Goal: Task Accomplishment & Management: Use online tool/utility

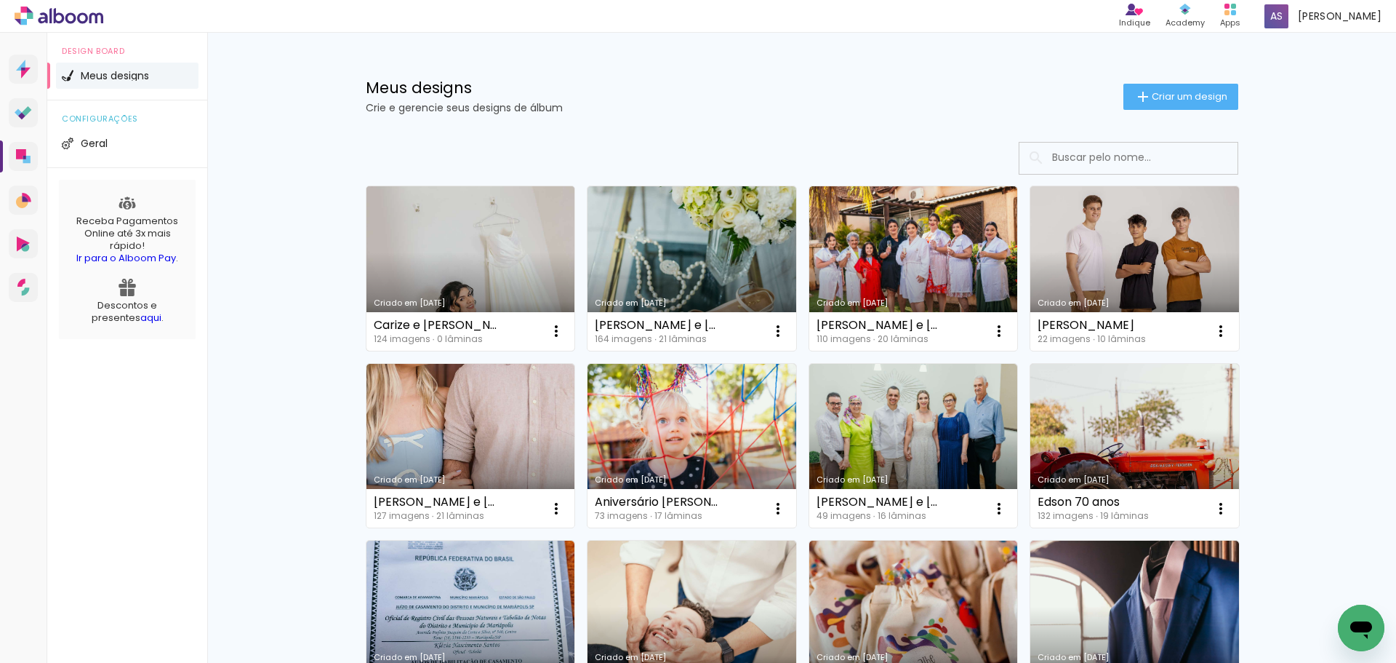
click at [484, 276] on link "Criado em [DATE]" at bounding box center [471, 268] width 209 height 164
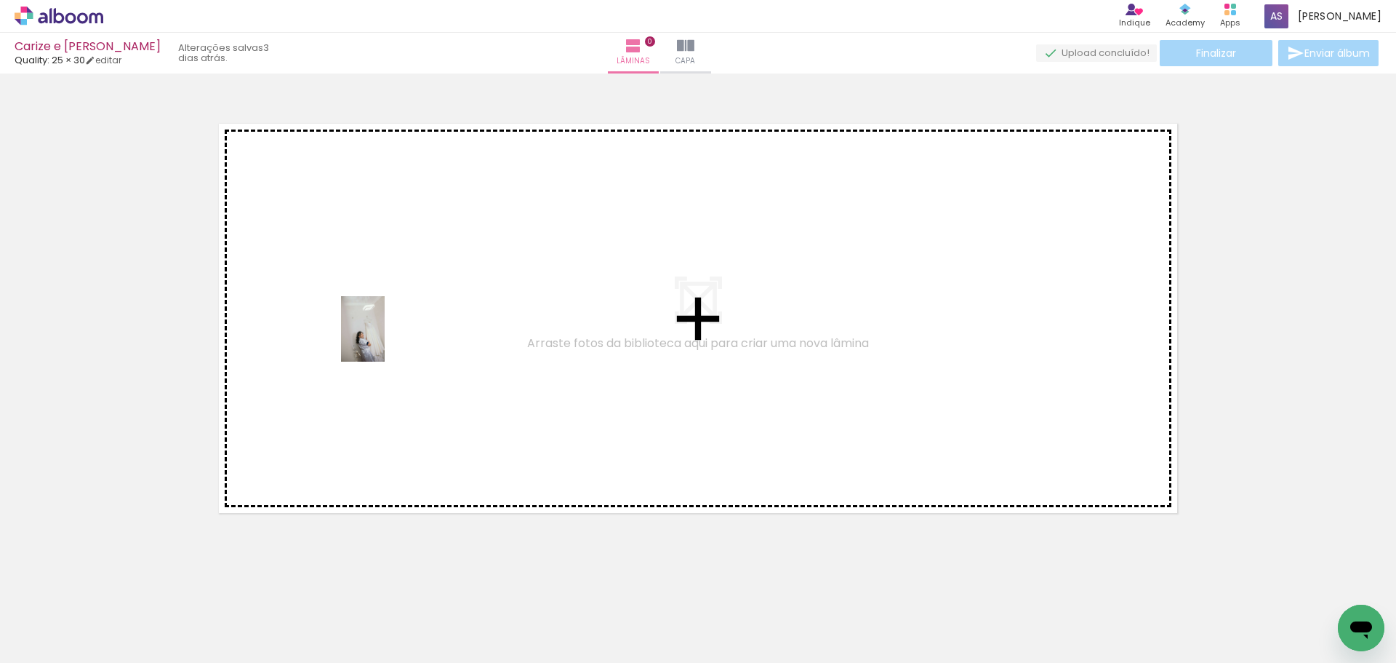
drag, startPoint x: 159, startPoint y: 625, endPoint x: 385, endPoint y: 340, distance: 363.5
click at [385, 340] on quentale-workspace at bounding box center [698, 331] width 1396 height 663
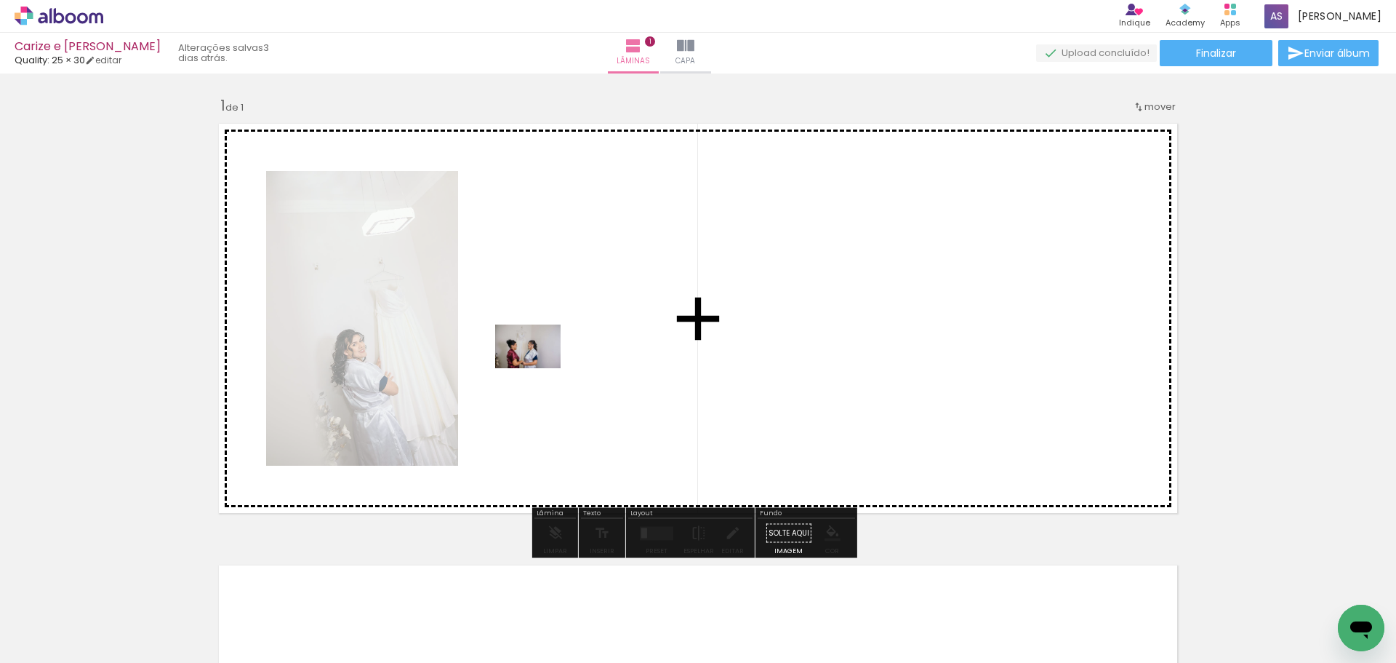
drag, startPoint x: 237, startPoint y: 607, endPoint x: 546, endPoint y: 359, distance: 396.3
click at [546, 359] on quentale-workspace at bounding box center [698, 331] width 1396 height 663
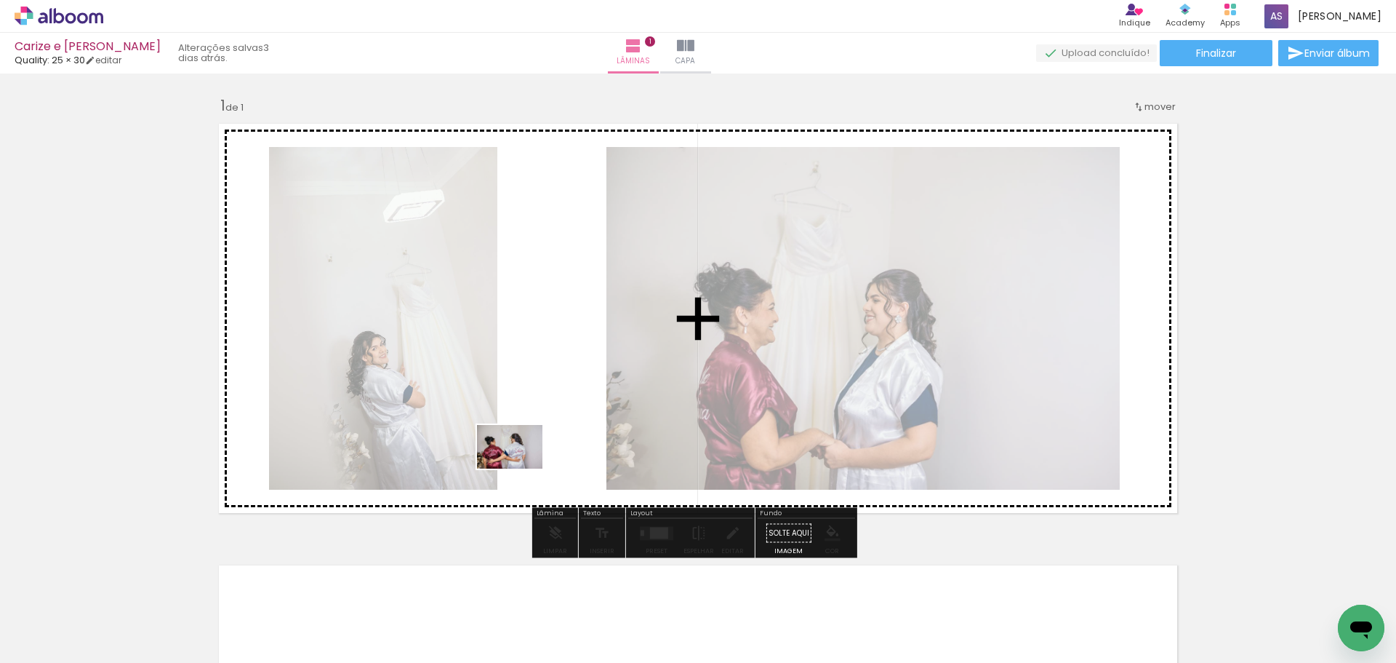
drag, startPoint x: 351, startPoint y: 581, endPoint x: 587, endPoint y: 402, distance: 296.5
click at [587, 402] on quentale-workspace at bounding box center [698, 331] width 1396 height 663
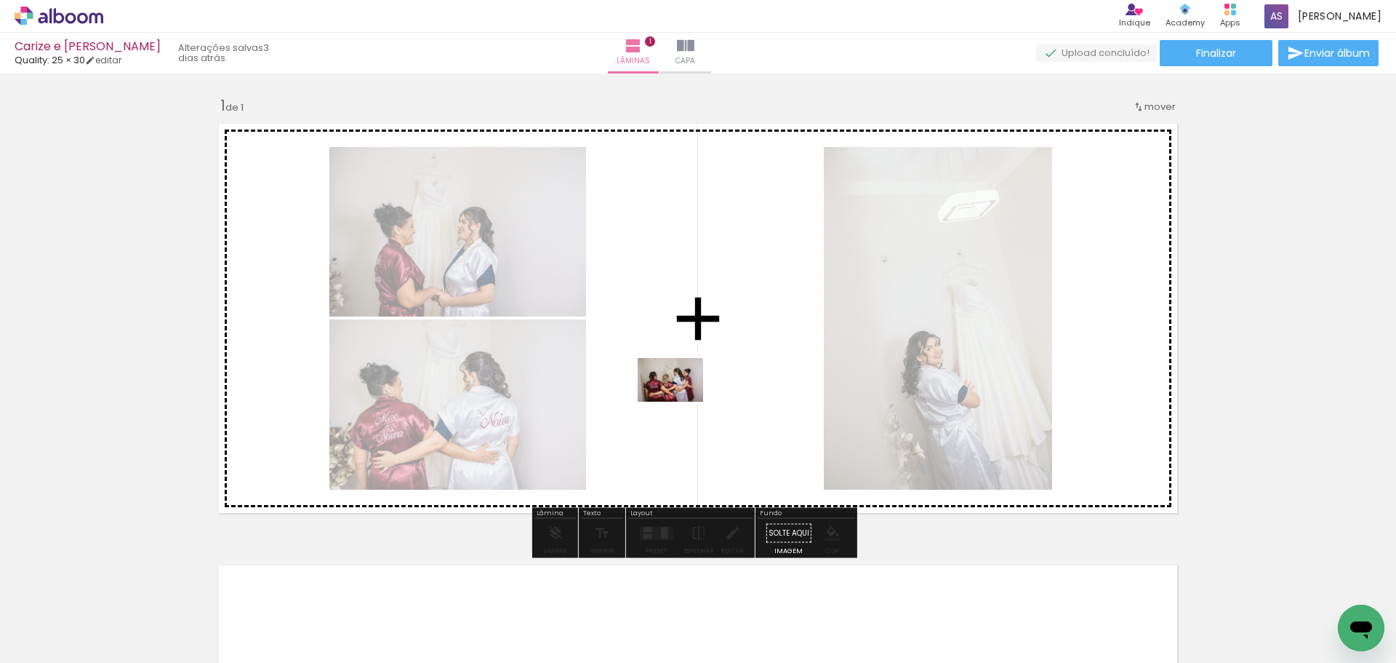
drag, startPoint x: 425, startPoint y: 593, endPoint x: 682, endPoint y: 401, distance: 319.6
click at [682, 401] on quentale-workspace at bounding box center [698, 331] width 1396 height 663
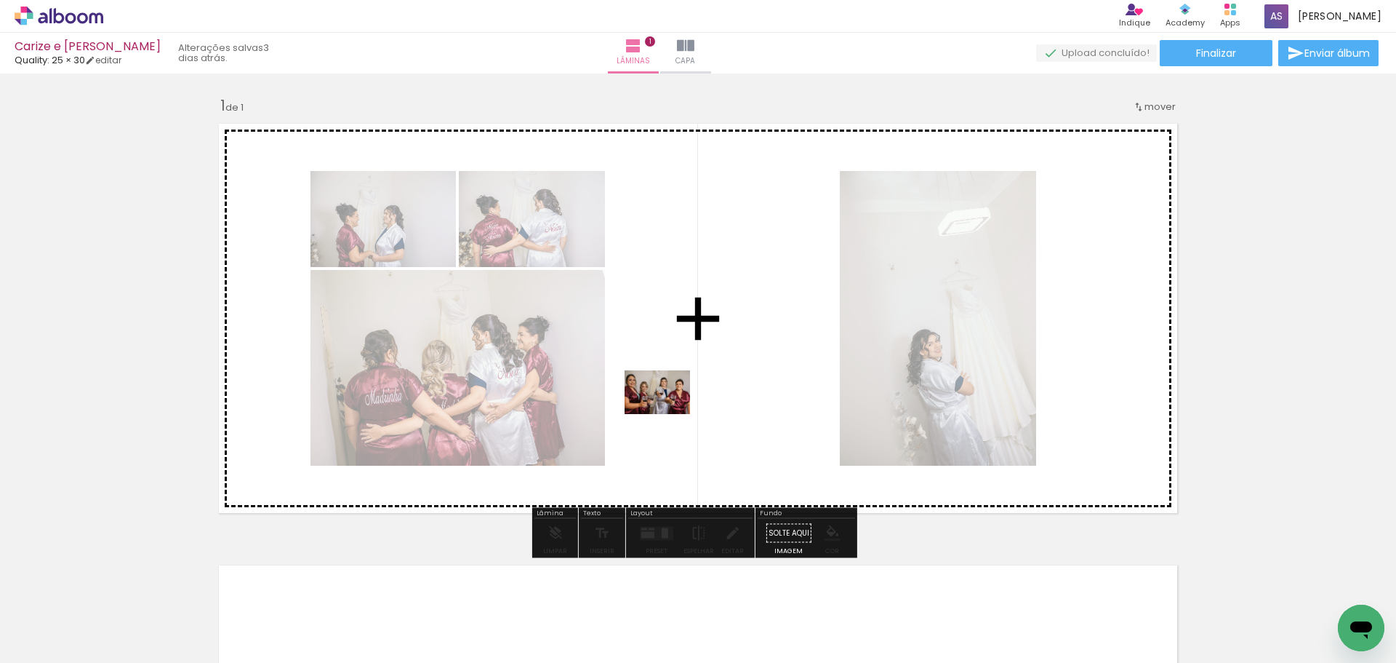
drag, startPoint x: 487, startPoint y: 616, endPoint x: 628, endPoint y: 501, distance: 181.4
click at [669, 412] on quentale-workspace at bounding box center [698, 331] width 1396 height 663
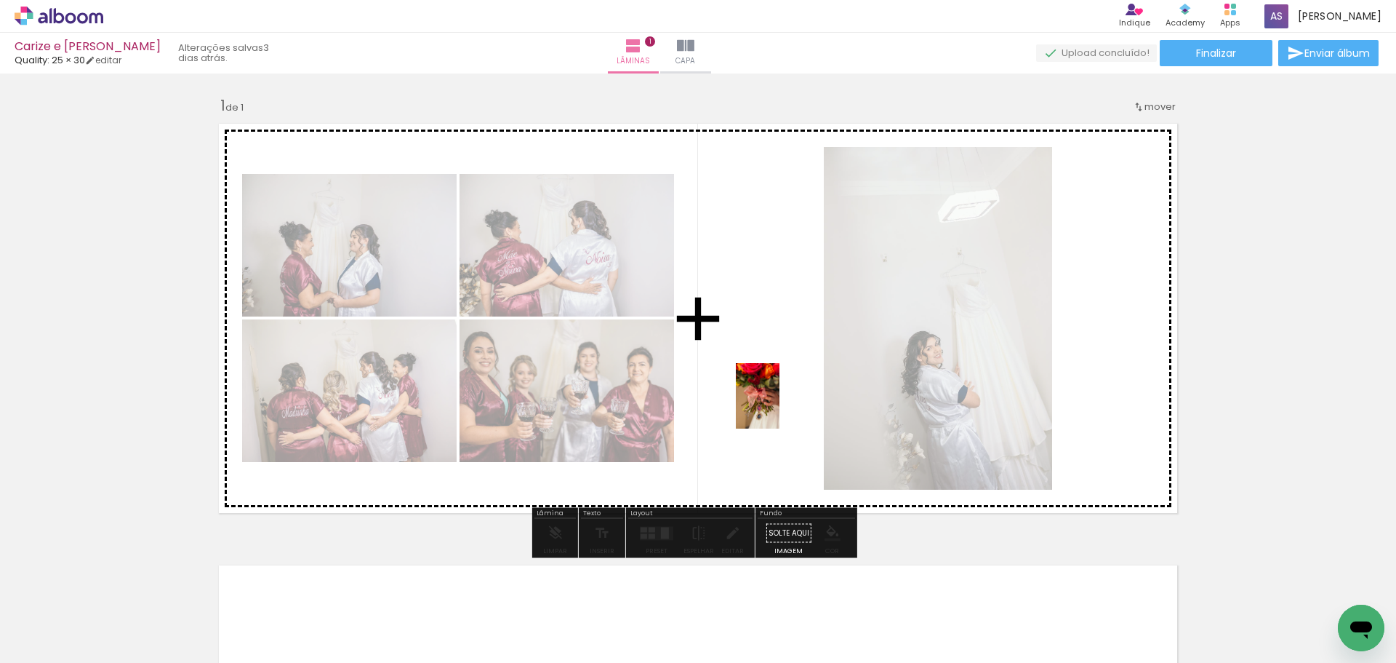
drag, startPoint x: 563, startPoint y: 609, endPoint x: 780, endPoint y: 407, distance: 296.4
click at [780, 407] on quentale-workspace at bounding box center [698, 331] width 1396 height 663
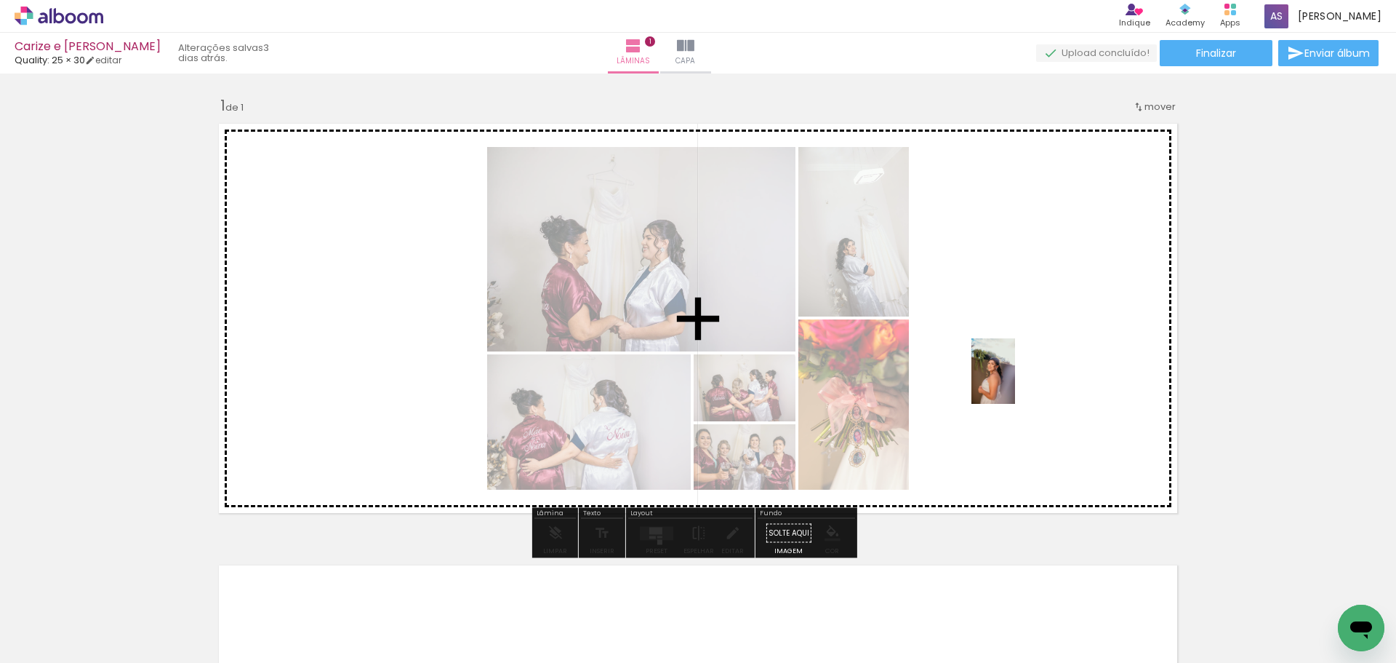
drag, startPoint x: 634, startPoint y: 628, endPoint x: 1015, endPoint y: 382, distance: 453.5
click at [1015, 382] on quentale-workspace at bounding box center [698, 331] width 1396 height 663
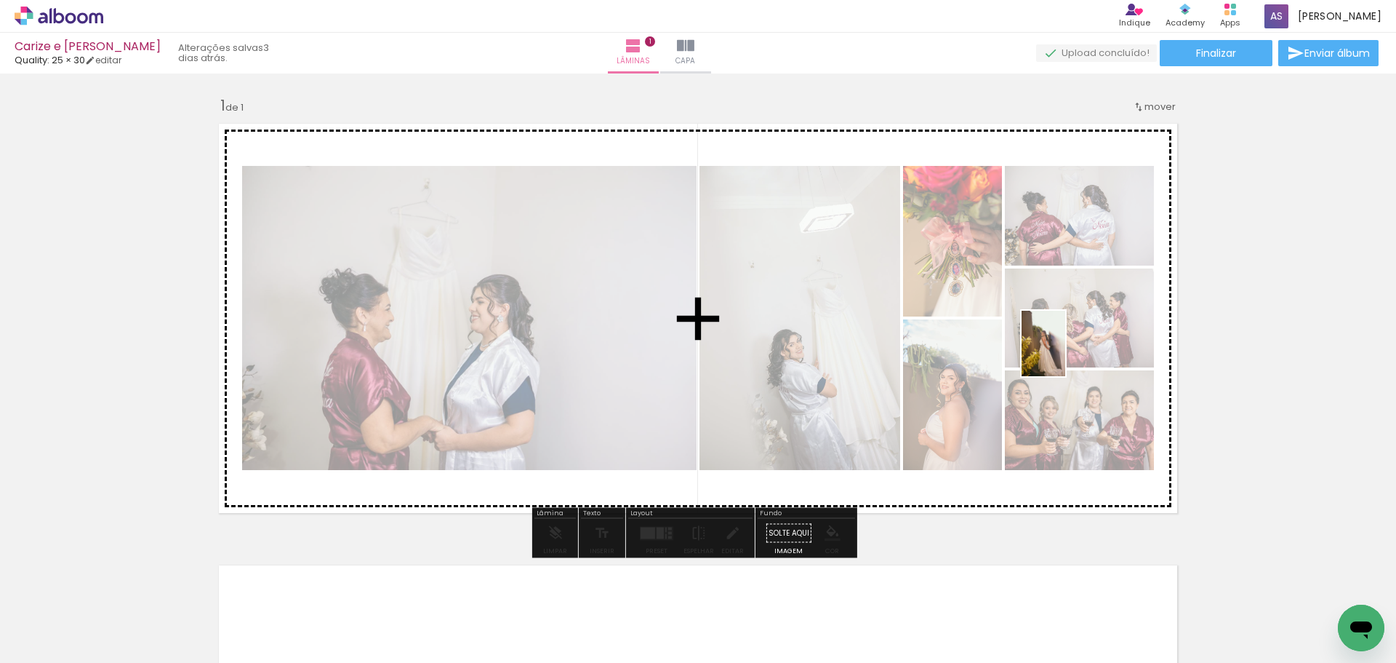
drag, startPoint x: 735, startPoint y: 582, endPoint x: 1066, endPoint y: 354, distance: 401.1
click at [1066, 354] on quentale-workspace at bounding box center [698, 331] width 1396 height 663
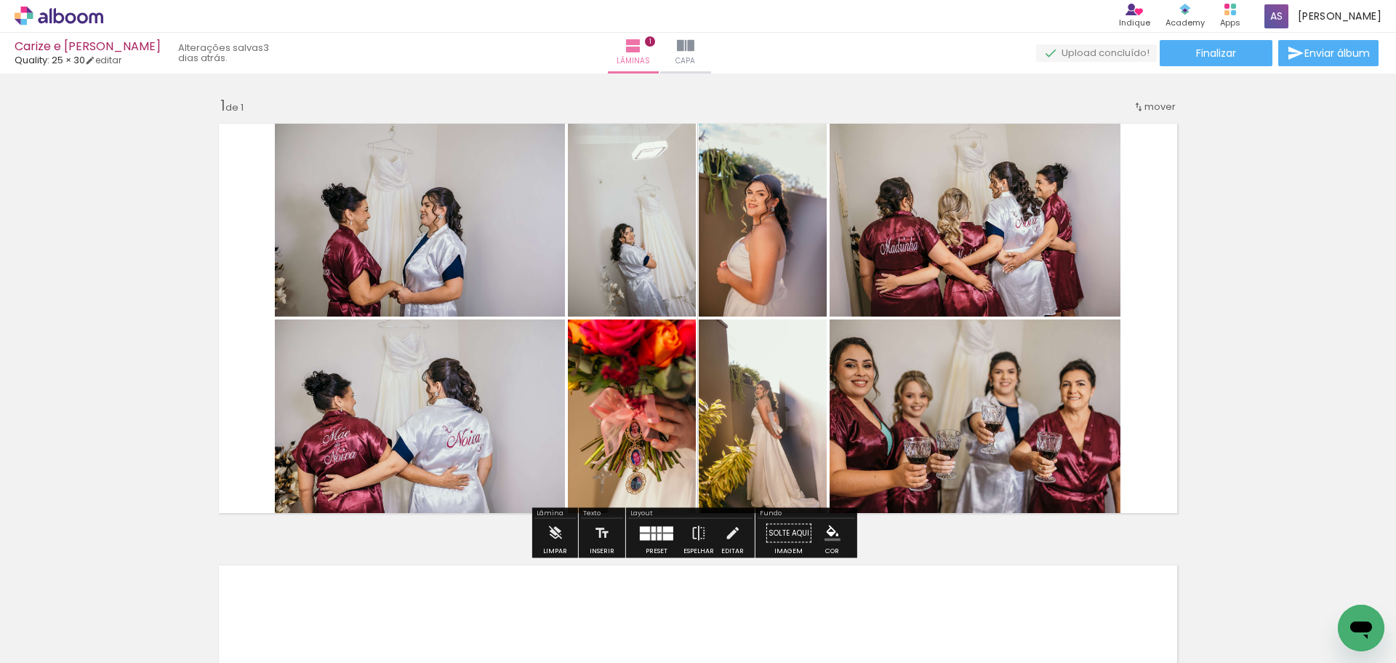
click at [663, 533] on div at bounding box center [668, 536] width 10 height 7
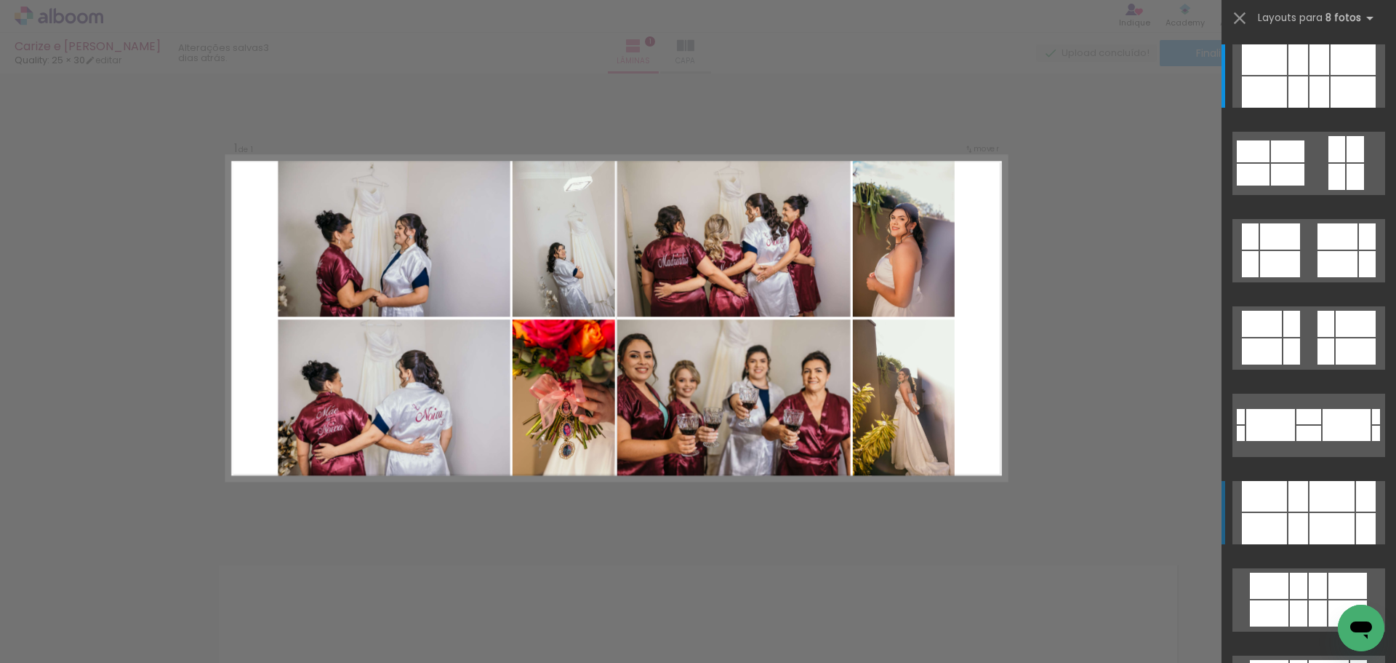
click at [1348, 511] on div at bounding box center [1332, 496] width 45 height 31
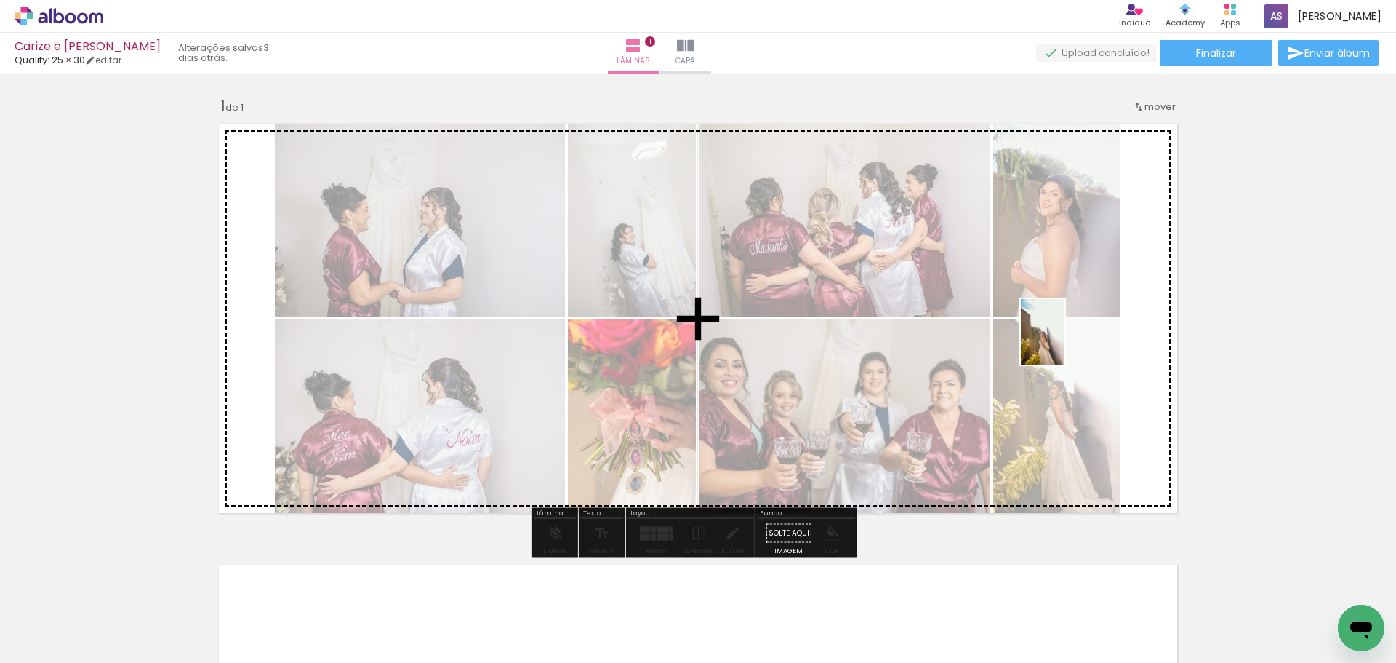
drag, startPoint x: 821, startPoint y: 630, endPoint x: 1061, endPoint y: 336, distance: 379.4
click at [1061, 336] on quentale-workspace at bounding box center [698, 331] width 1396 height 663
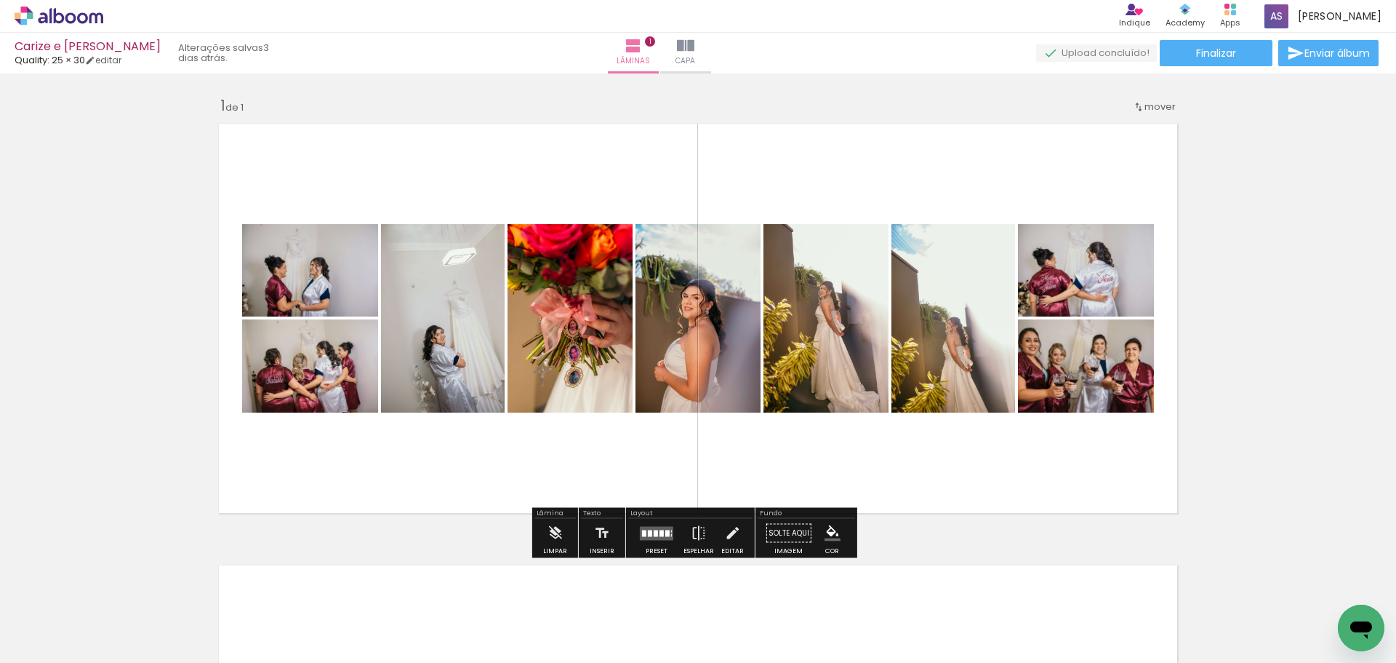
click at [643, 532] on div at bounding box center [644, 533] width 4 height 7
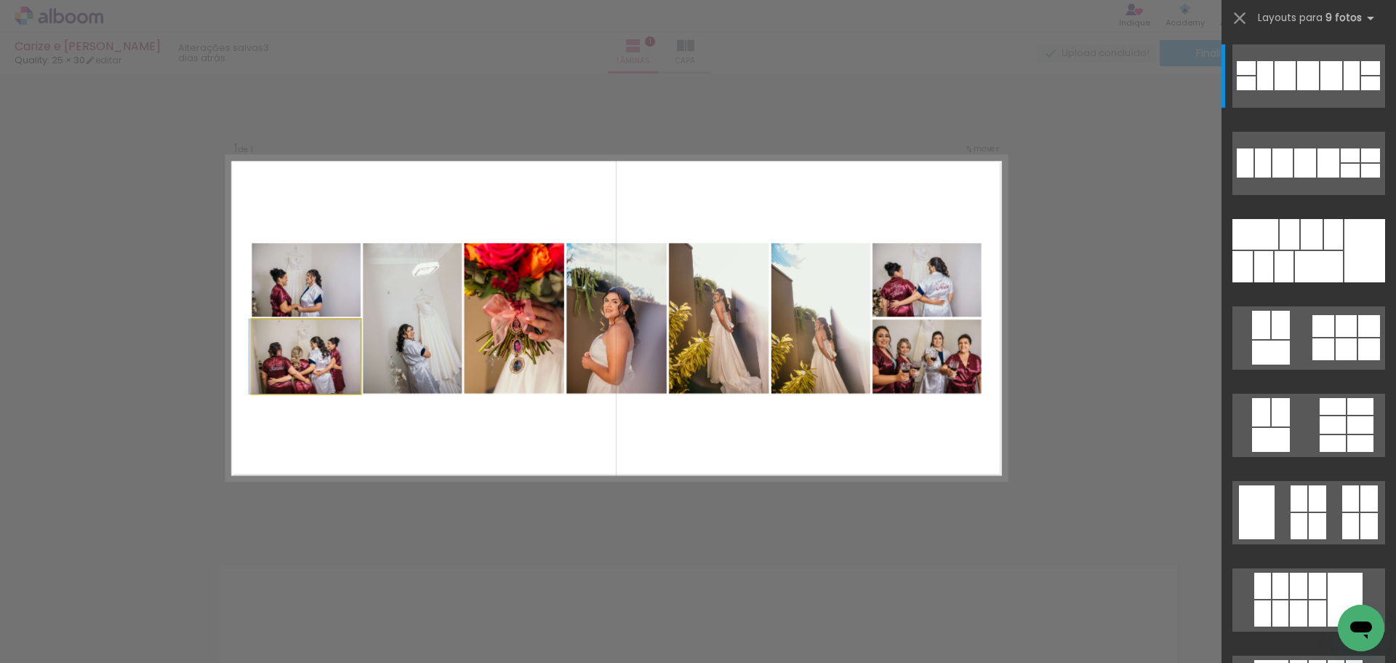
drag, startPoint x: 363, startPoint y: 327, endPoint x: 356, endPoint y: 335, distance: 10.8
drag, startPoint x: 330, startPoint y: 353, endPoint x: 411, endPoint y: 628, distance: 285.8
click at [409, 629] on quentale-workspace at bounding box center [698, 331] width 1396 height 663
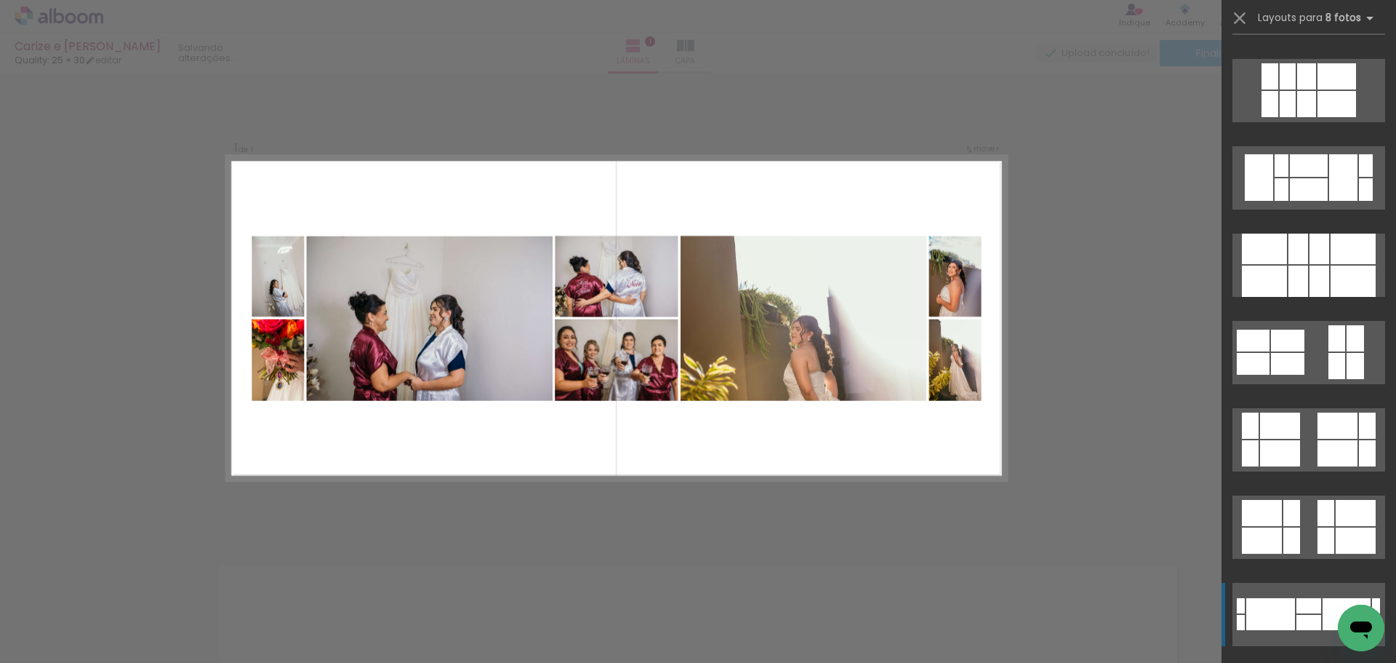
scroll to position [1382, 0]
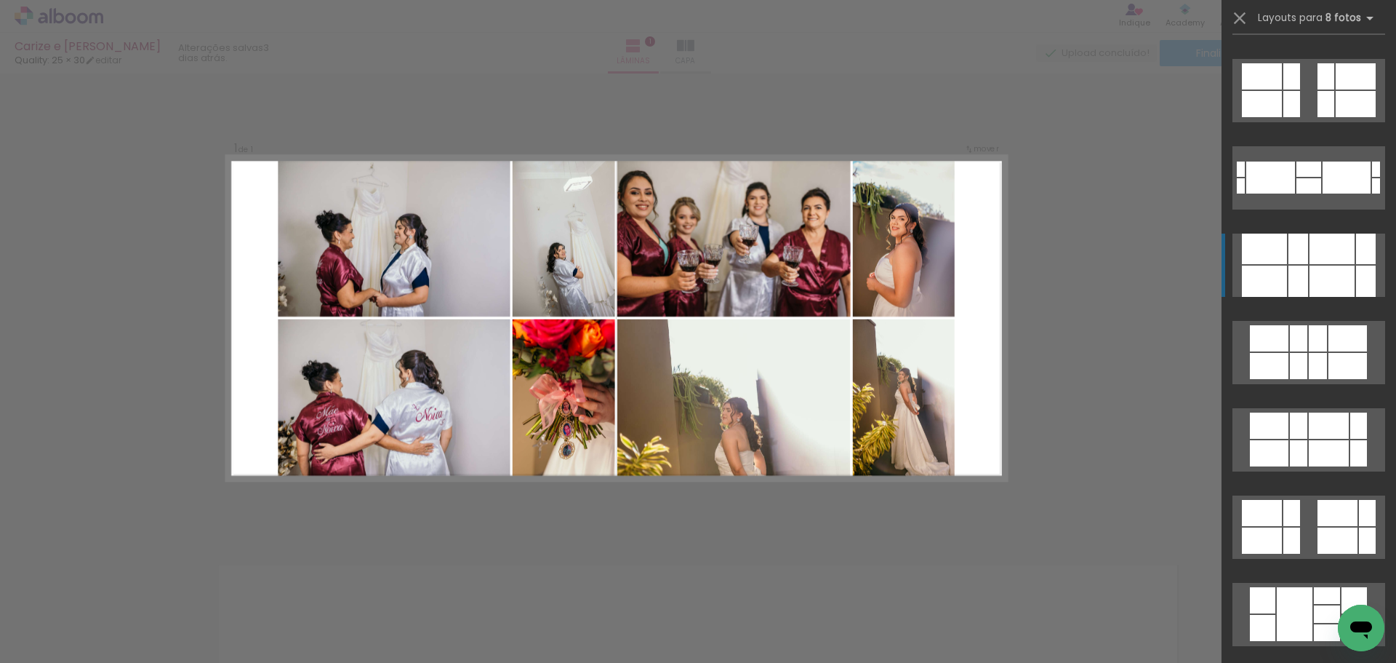
click at [1338, 267] on div at bounding box center [1332, 280] width 45 height 31
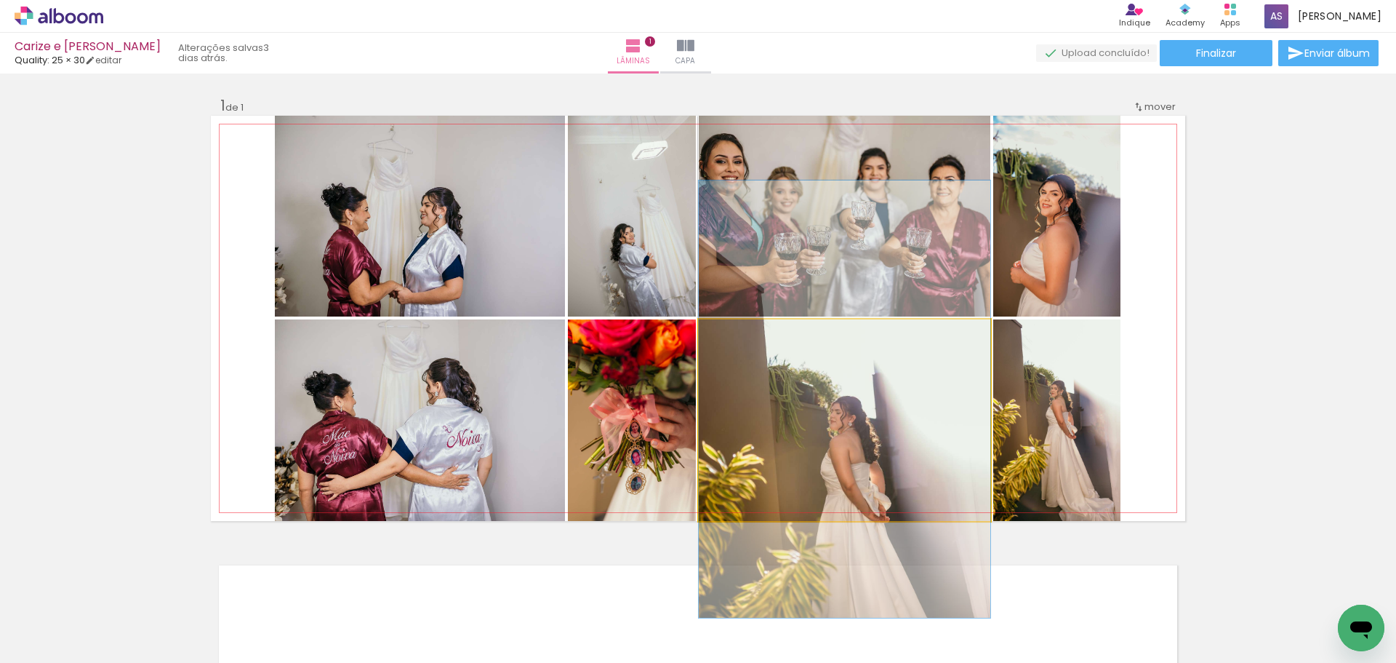
drag, startPoint x: 835, startPoint y: 437, endPoint x: 839, endPoint y: 416, distance: 21.5
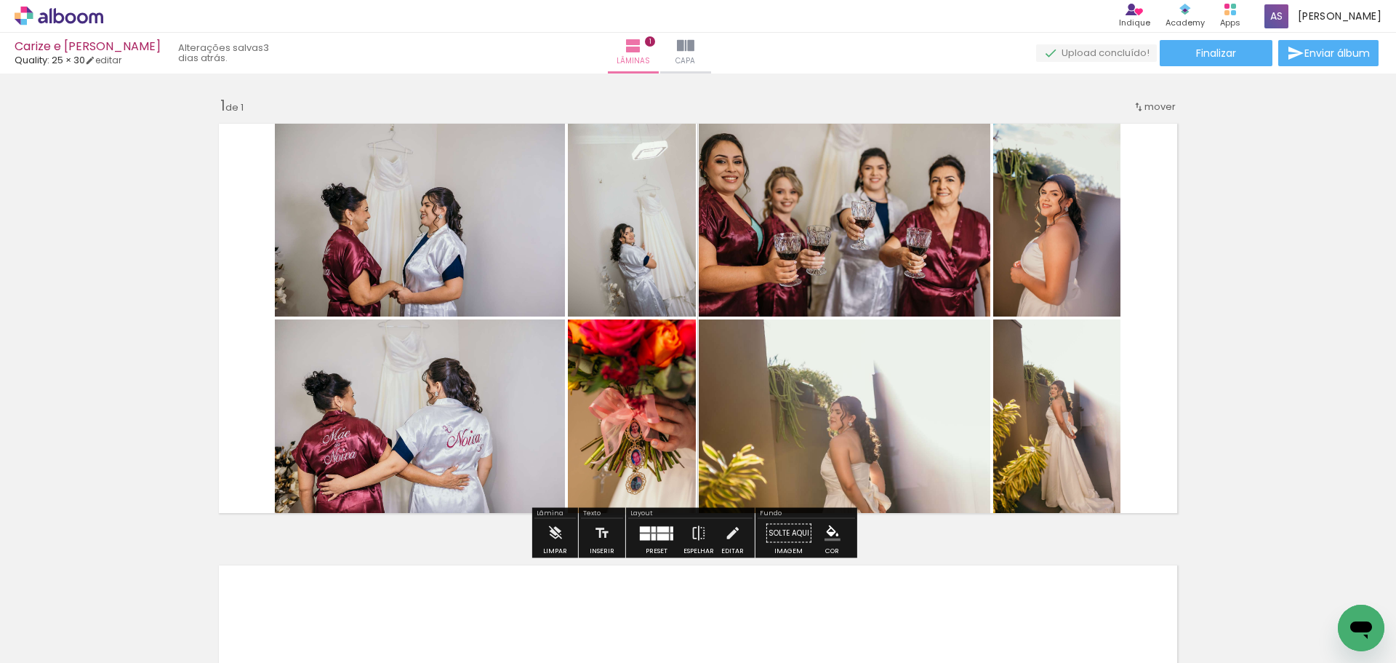
click at [652, 533] on div at bounding box center [654, 536] width 4 height 7
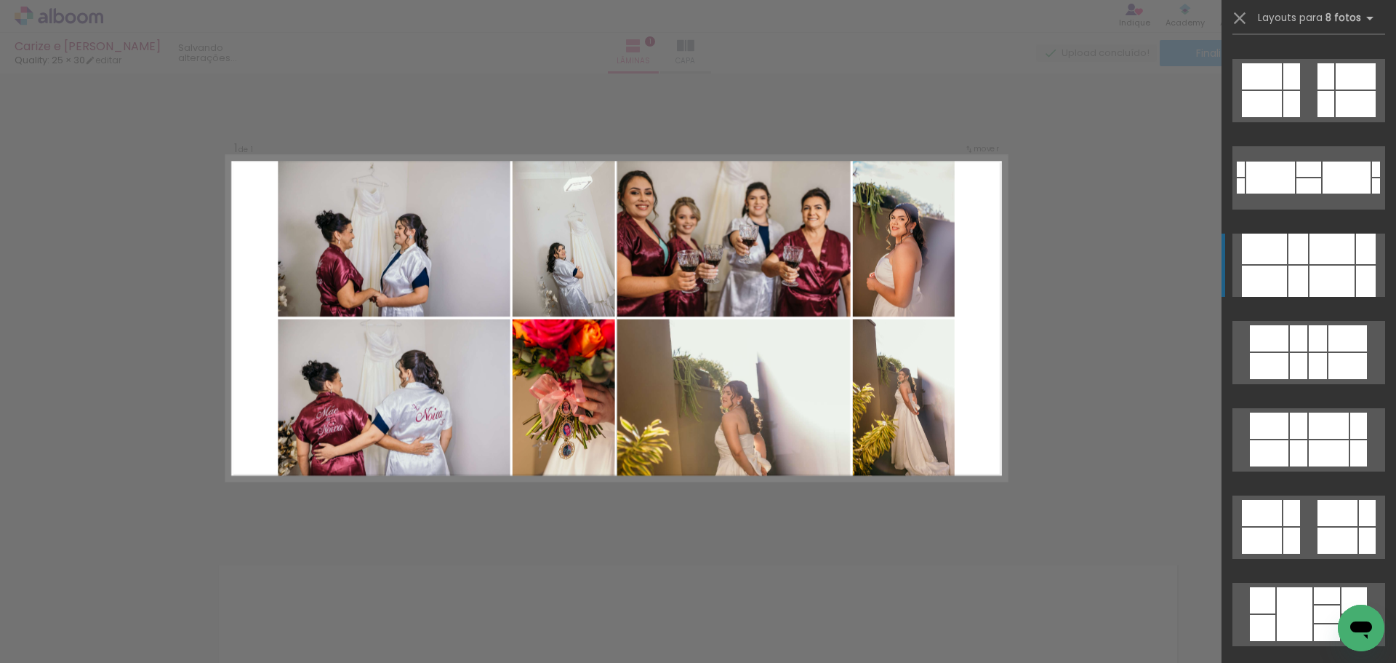
scroll to position [1571, 0]
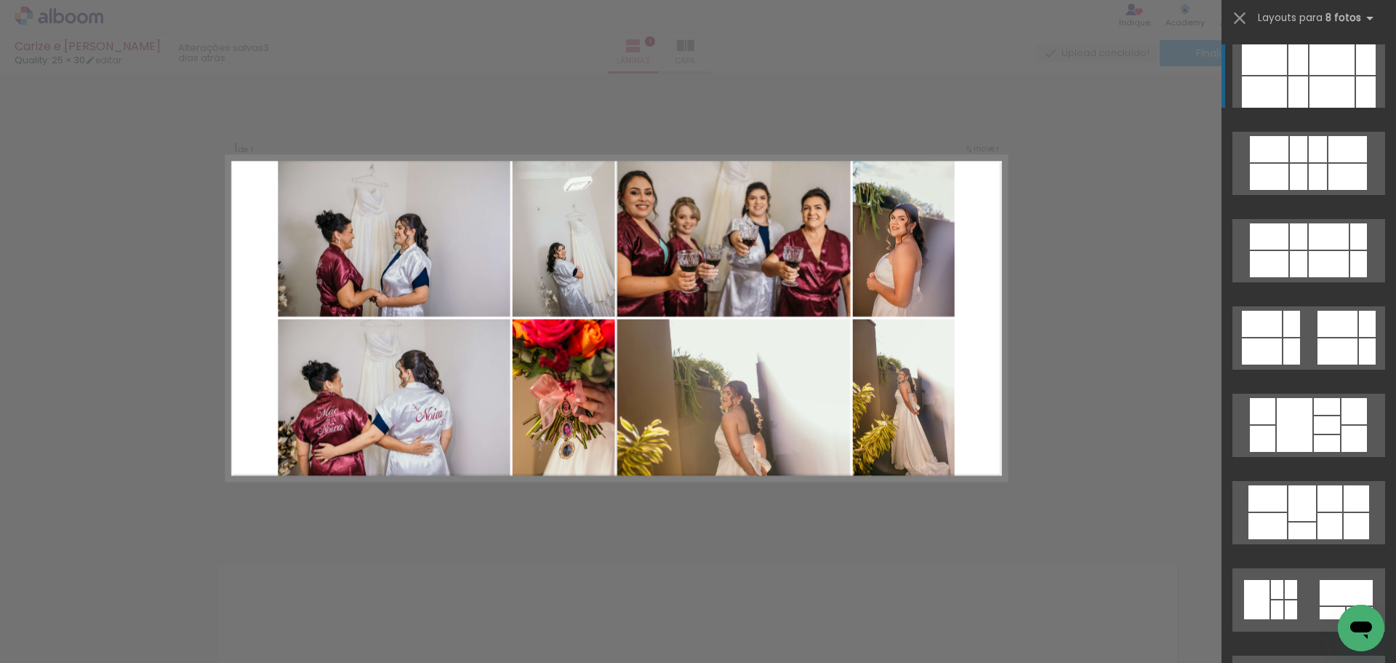
click at [1335, 62] on div at bounding box center [1332, 59] width 45 height 31
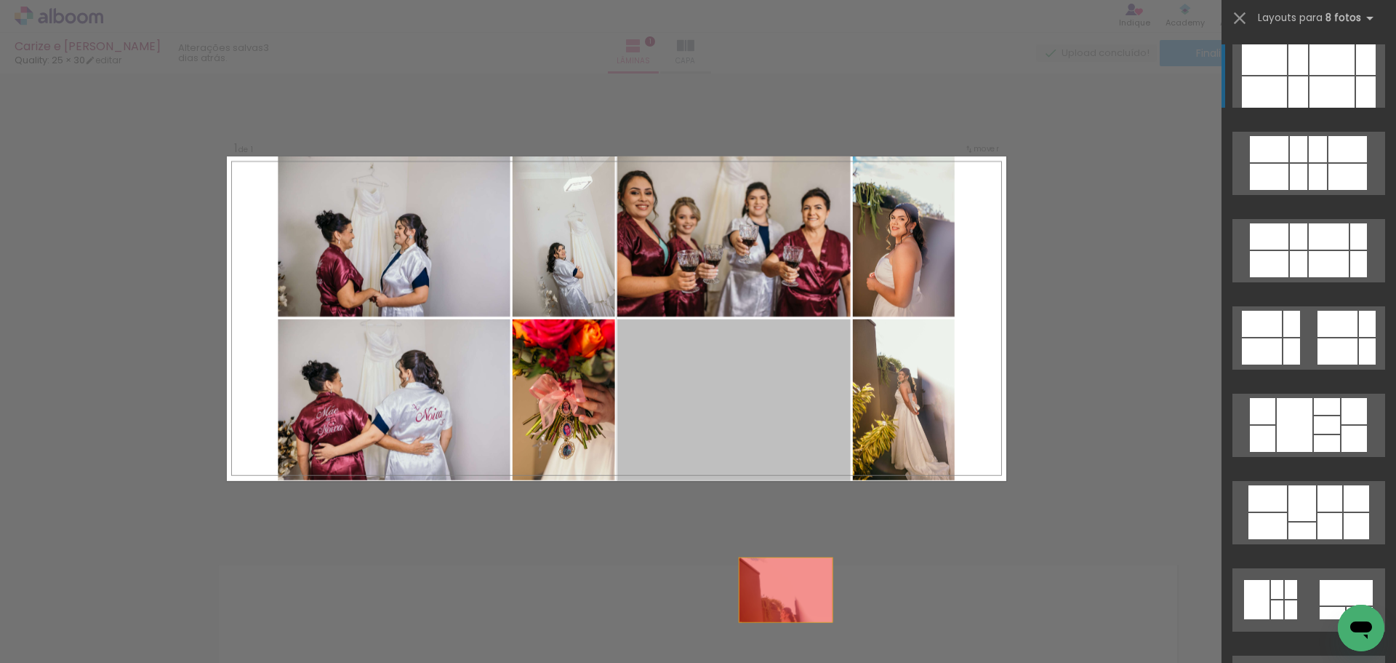
drag, startPoint x: 767, startPoint y: 405, endPoint x: 792, endPoint y: 634, distance: 230.5
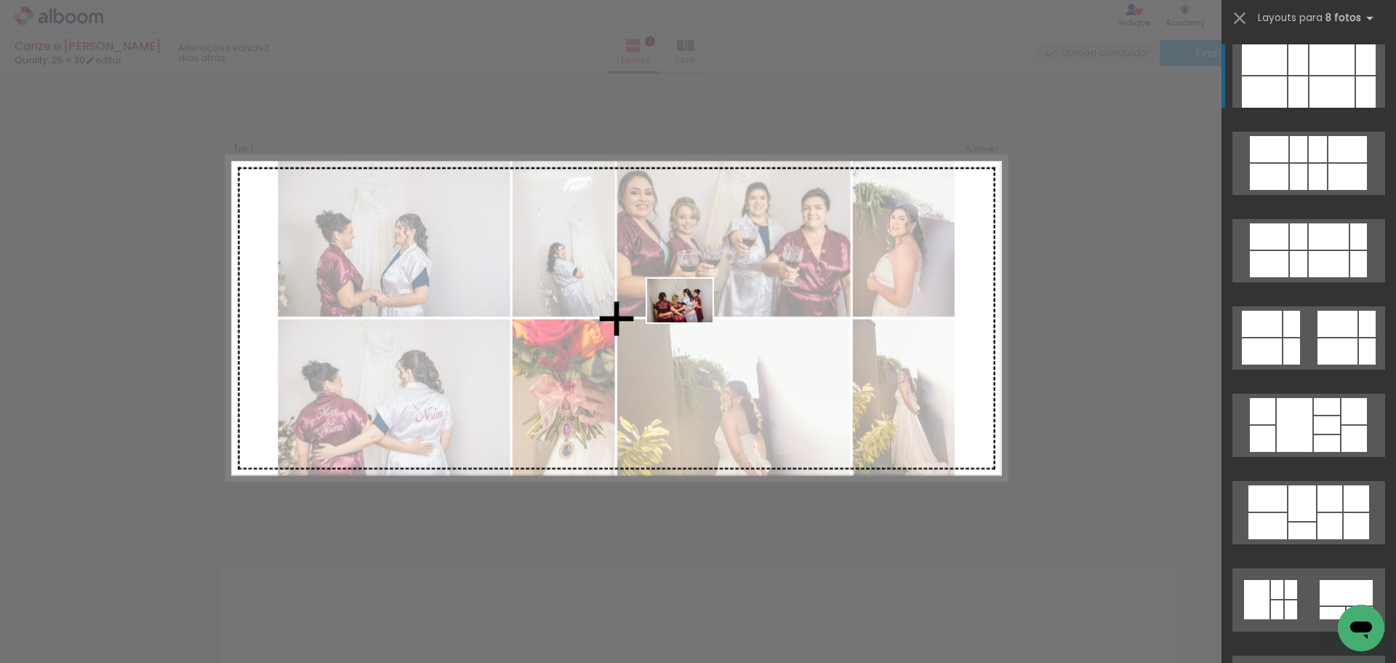
drag, startPoint x: 410, startPoint y: 615, endPoint x: 695, endPoint y: 318, distance: 411.5
click at [694, 319] on quentale-workspace at bounding box center [698, 331] width 1396 height 663
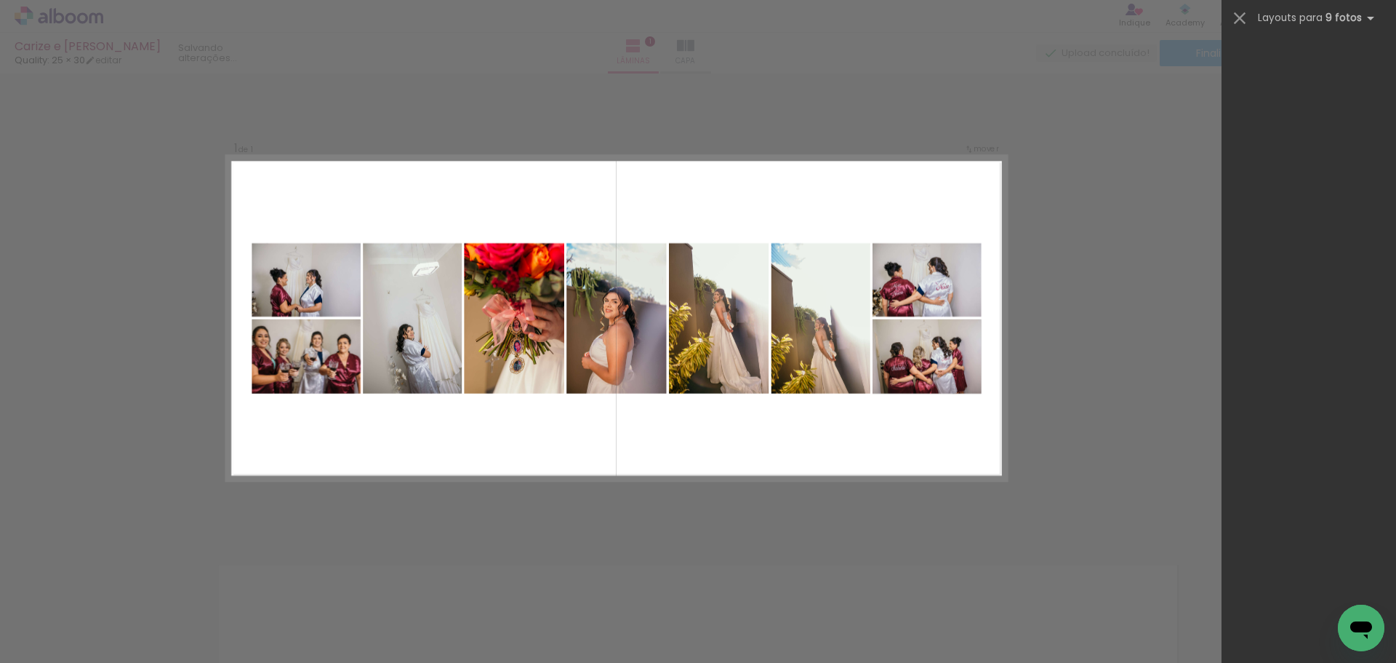
scroll to position [0, 0]
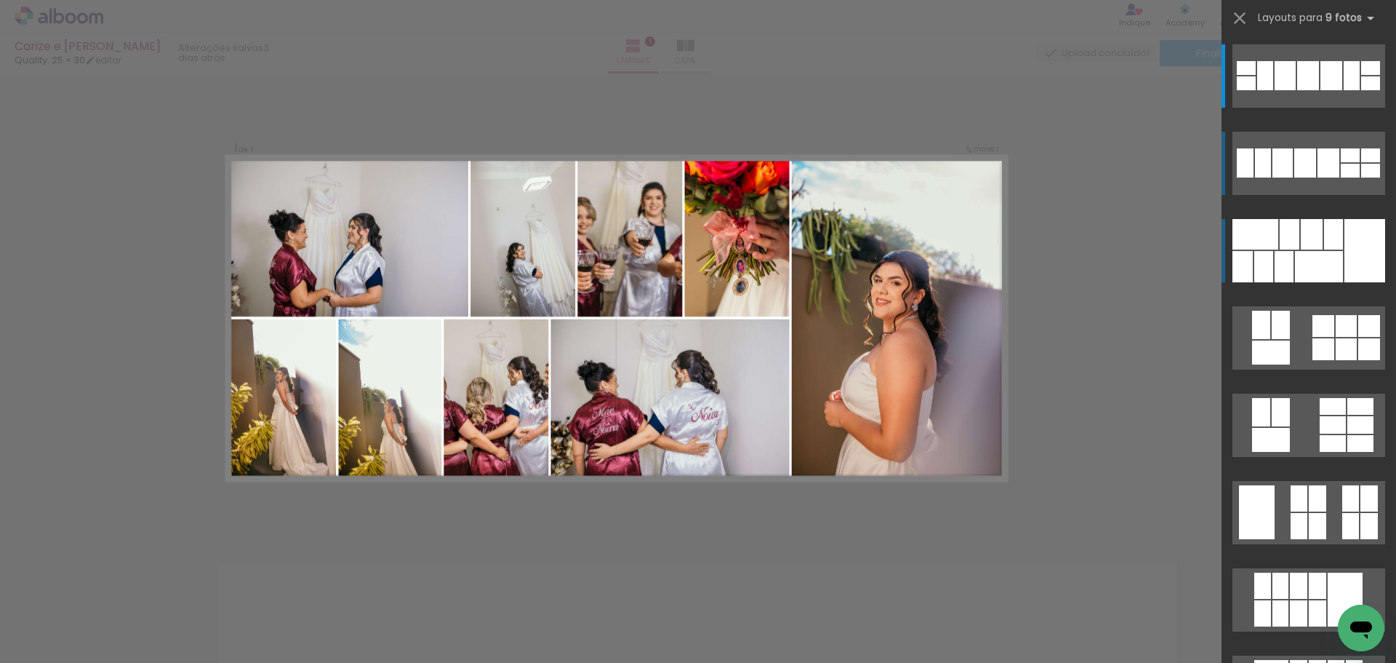
click at [1362, 244] on div at bounding box center [1365, 250] width 41 height 63
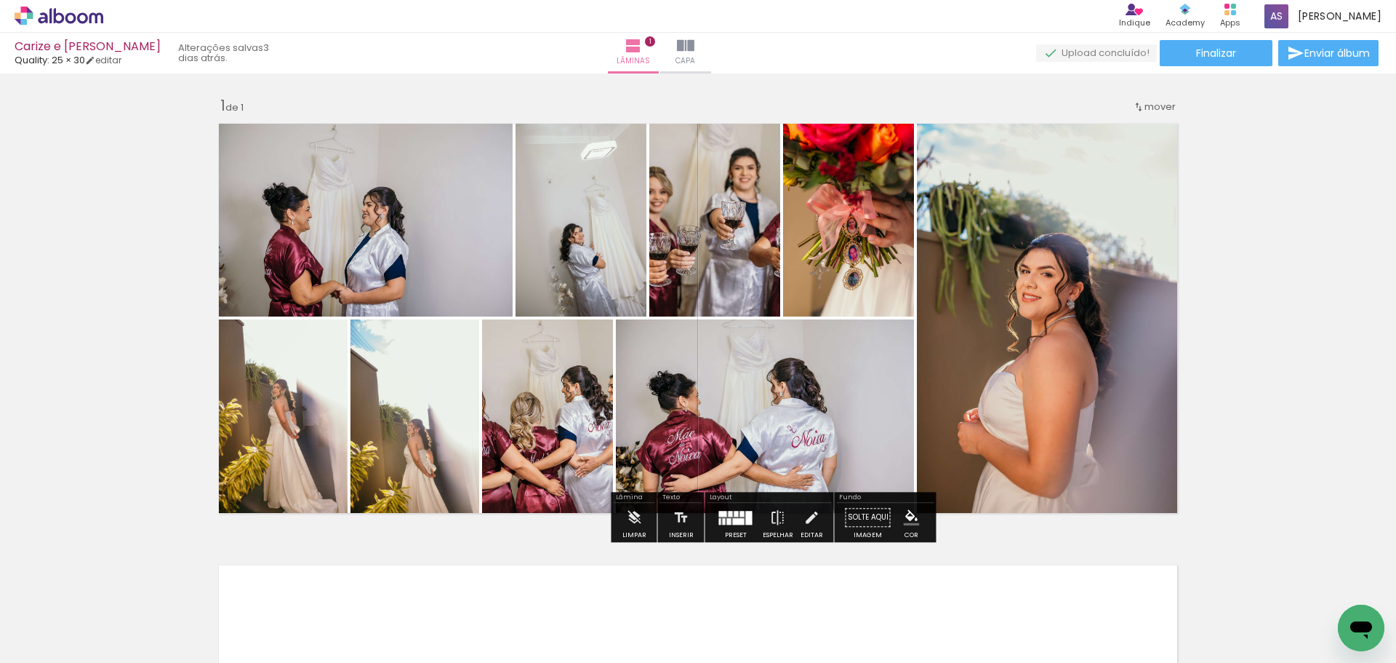
click at [735, 516] on div at bounding box center [737, 514] width 4 height 6
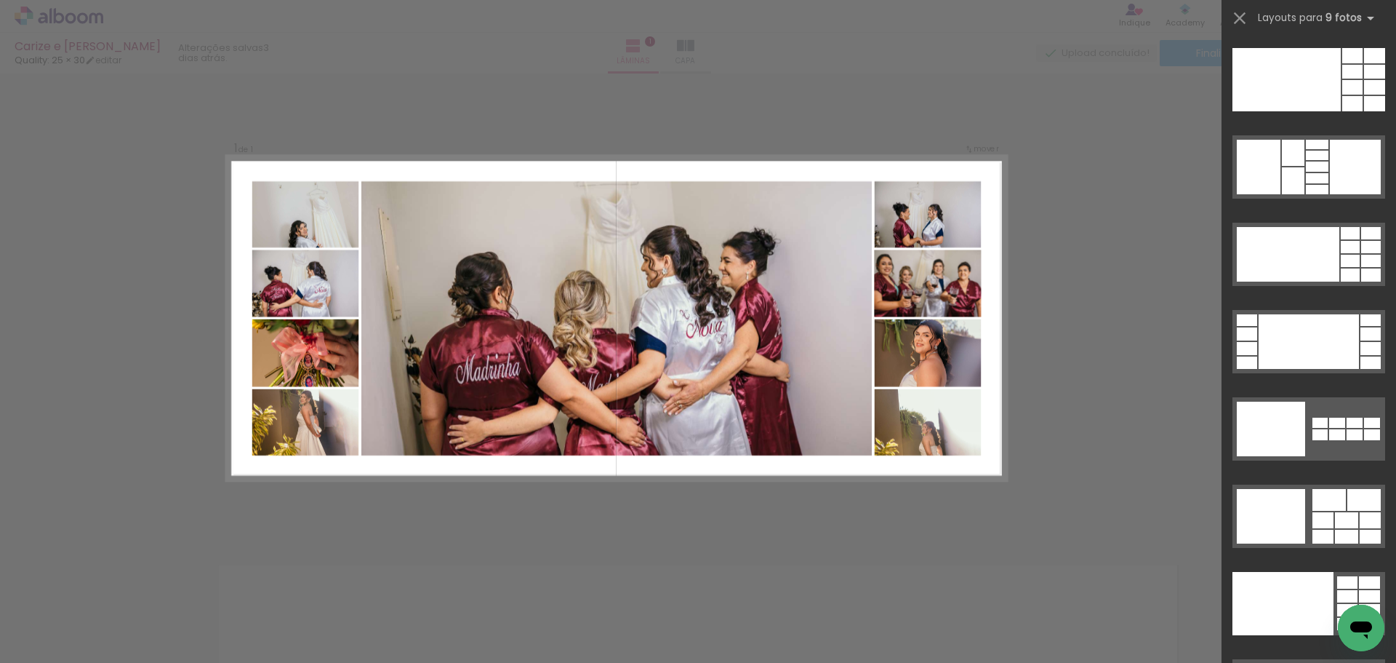
scroll to position [3560, 0]
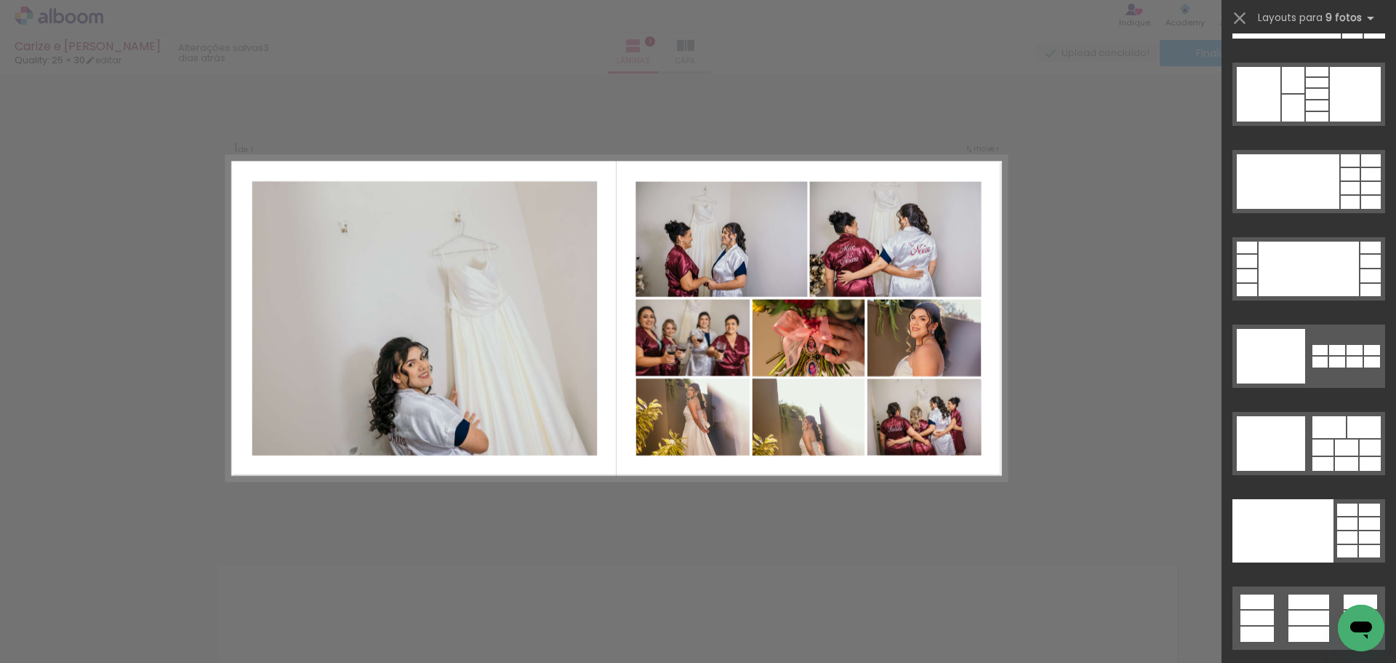
click at [1086, 149] on div "Confirmar Cancelar" at bounding box center [698, 532] width 1396 height 918
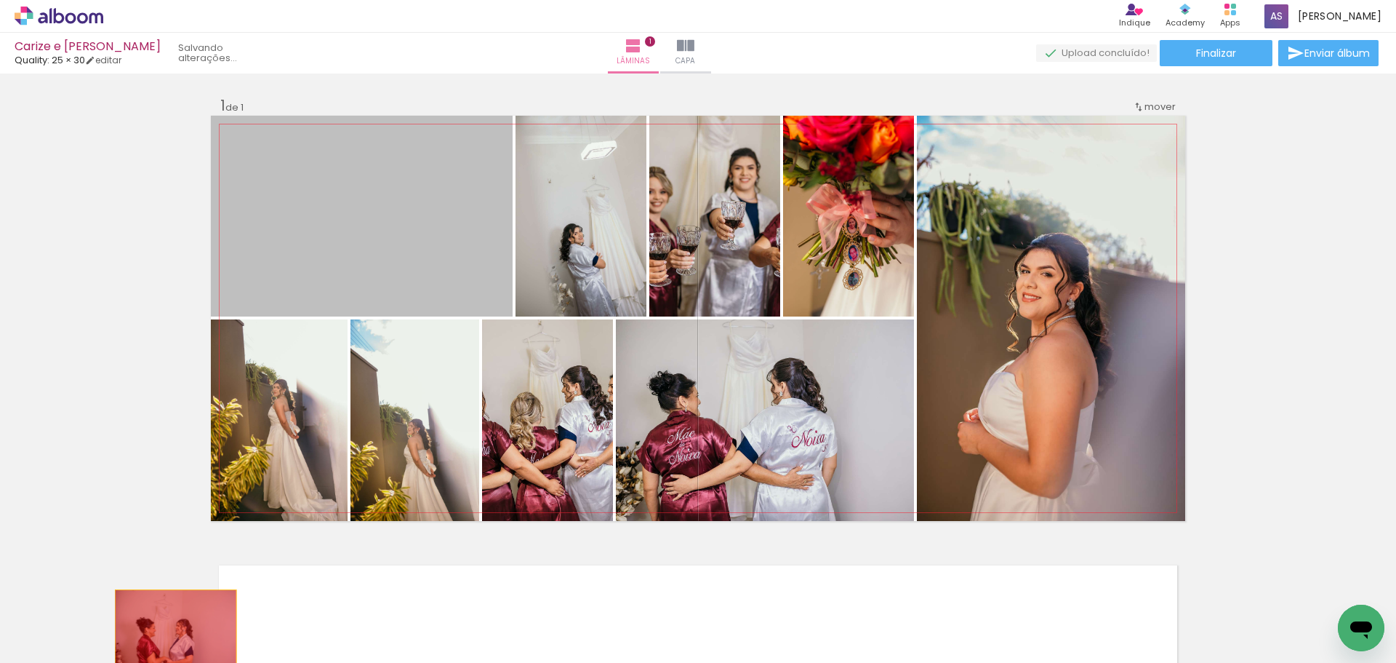
drag, startPoint x: 411, startPoint y: 225, endPoint x: 170, endPoint y: 630, distance: 470.6
click at [170, 630] on quentale-workspace at bounding box center [698, 331] width 1396 height 663
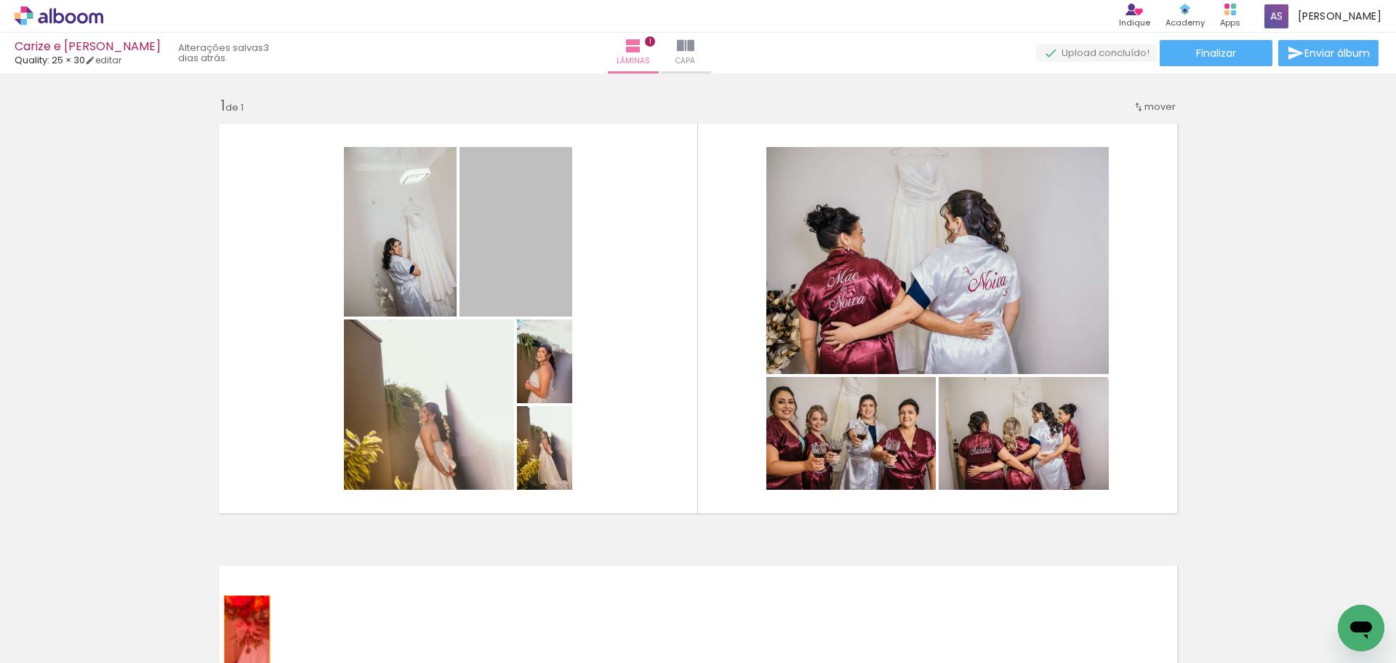
drag, startPoint x: 503, startPoint y: 234, endPoint x: 386, endPoint y: 365, distance: 175.6
click at [244, 626] on quentale-workspace at bounding box center [698, 331] width 1396 height 663
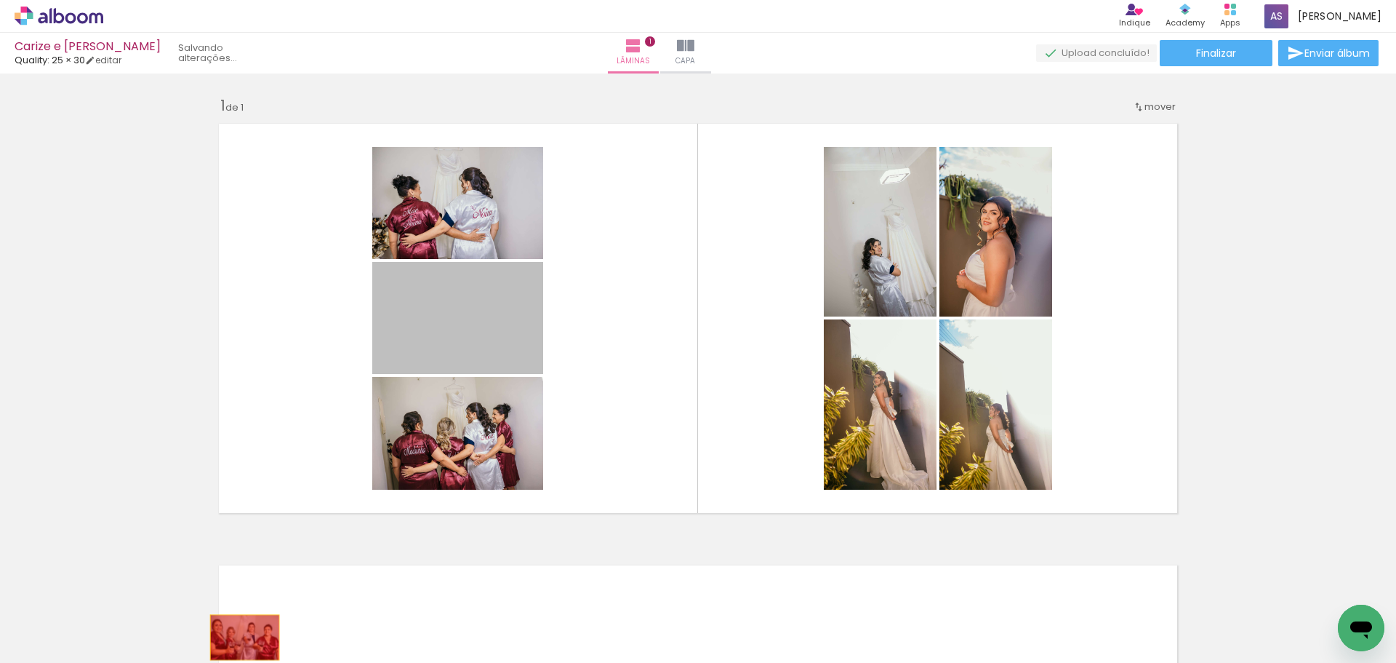
drag, startPoint x: 433, startPoint y: 336, endPoint x: 268, endPoint y: 607, distance: 316.6
click at [239, 634] on quentale-workspace at bounding box center [698, 331] width 1396 height 663
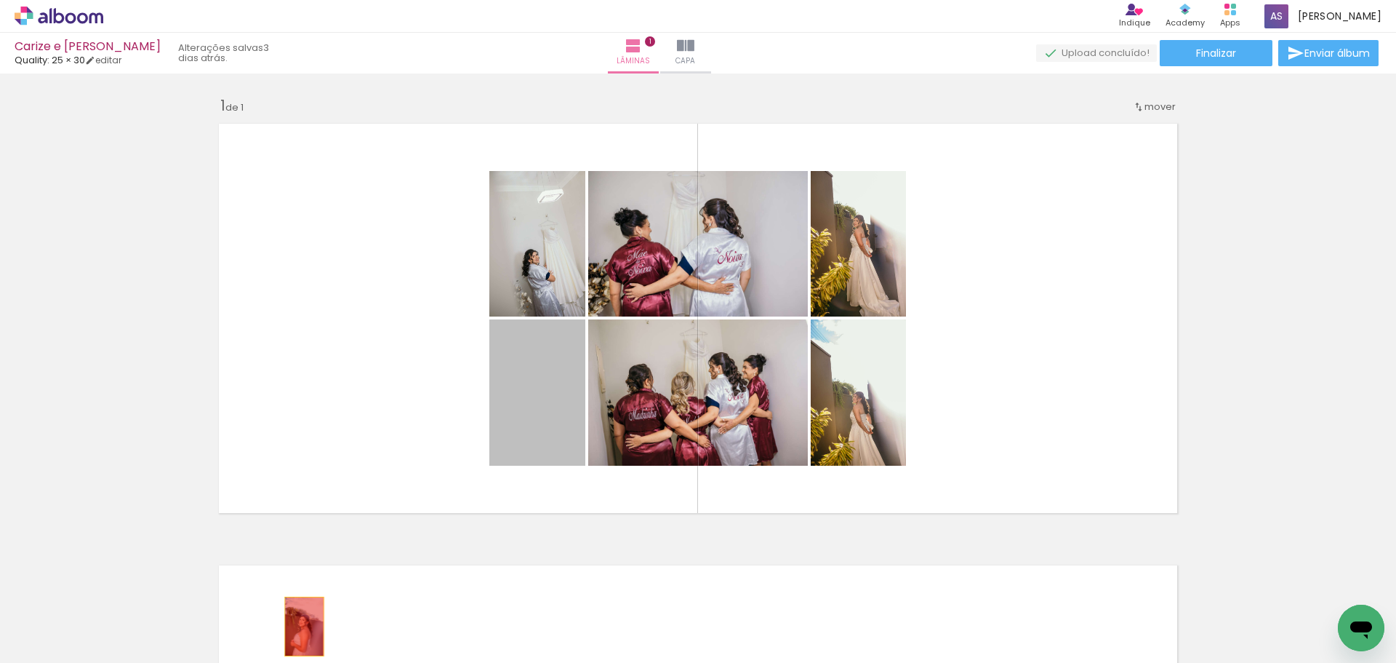
drag, startPoint x: 540, startPoint y: 401, endPoint x: 474, endPoint y: 394, distance: 65.8
click at [301, 619] on quentale-workspace at bounding box center [698, 331] width 1396 height 663
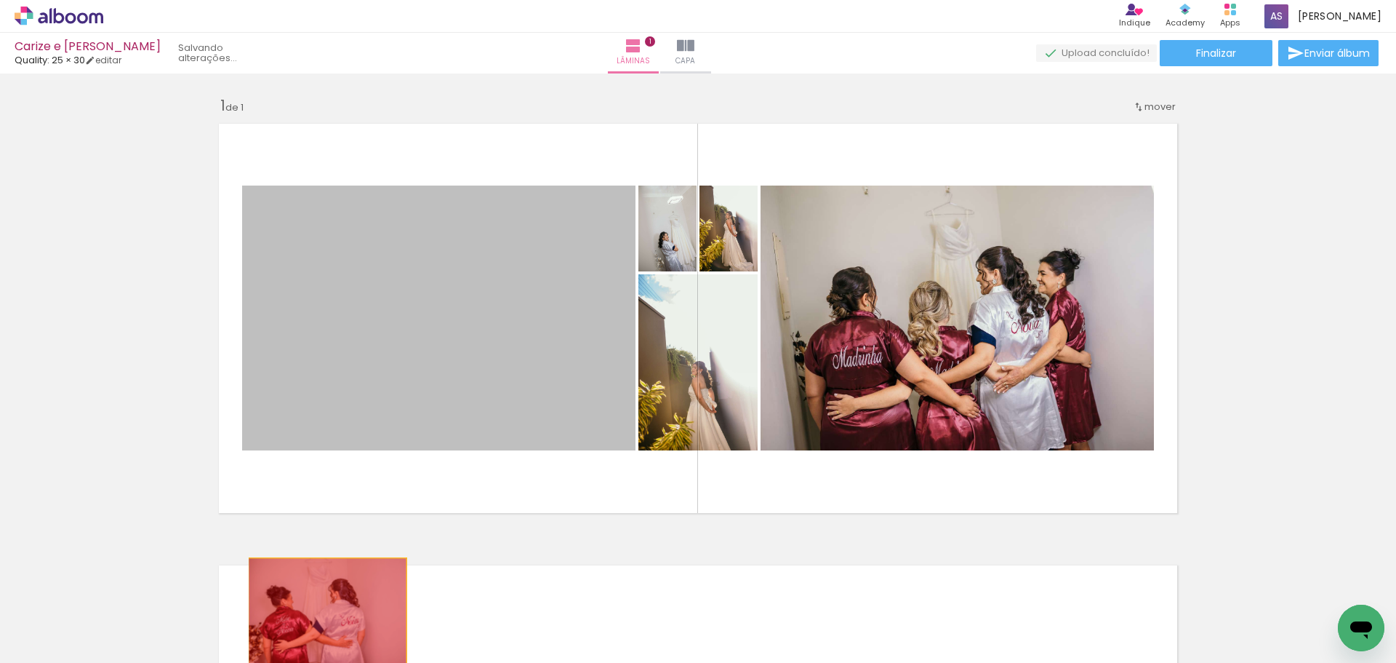
drag, startPoint x: 554, startPoint y: 273, endPoint x: 541, endPoint y: 430, distance: 157.6
click at [327, 592] on quentale-workspace at bounding box center [698, 331] width 1396 height 663
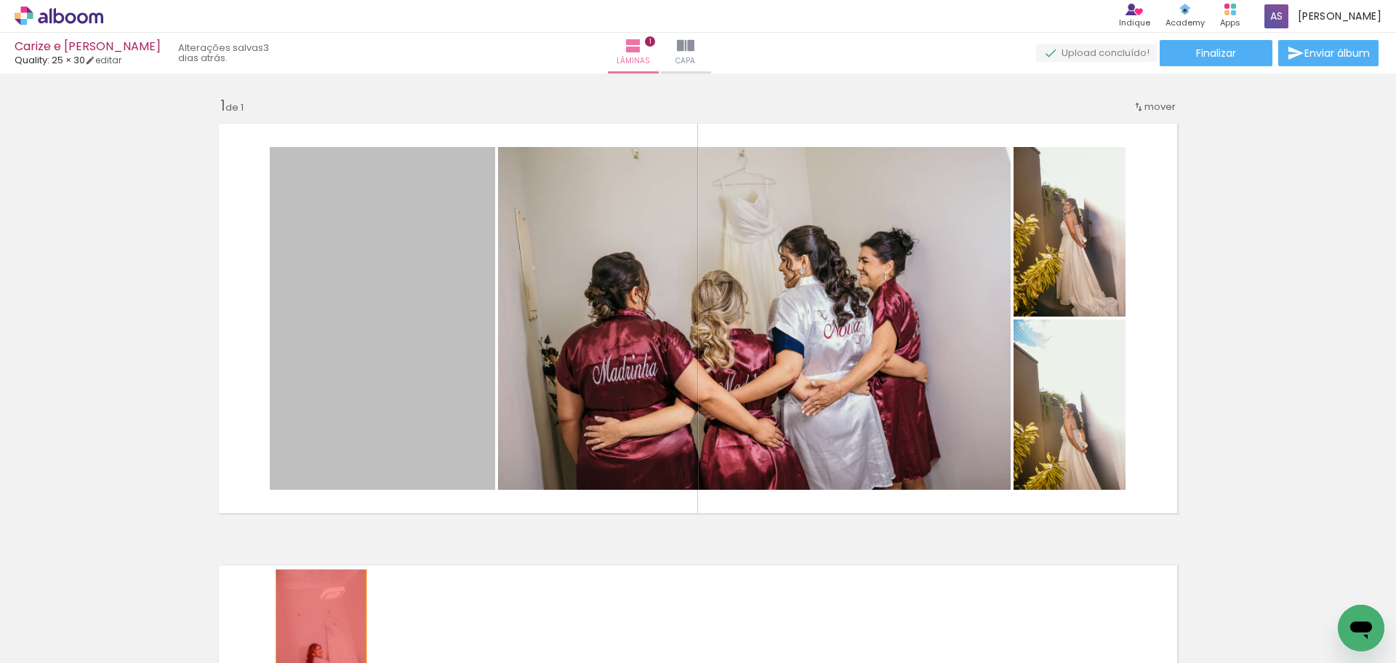
drag, startPoint x: 461, startPoint y: 329, endPoint x: 420, endPoint y: 518, distance: 192.7
click at [320, 622] on quentale-workspace at bounding box center [698, 331] width 1396 height 663
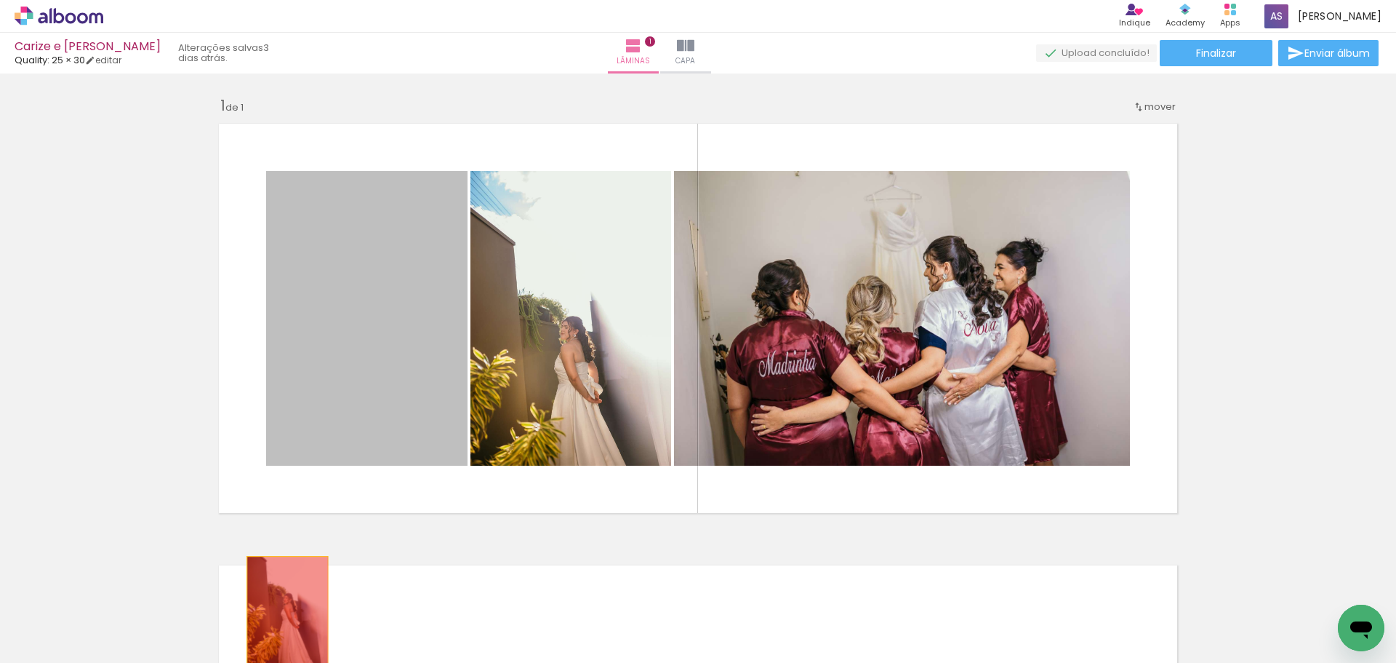
drag, startPoint x: 415, startPoint y: 349, endPoint x: 287, endPoint y: 604, distance: 285.9
click at [283, 609] on quentale-workspace at bounding box center [698, 331] width 1396 height 663
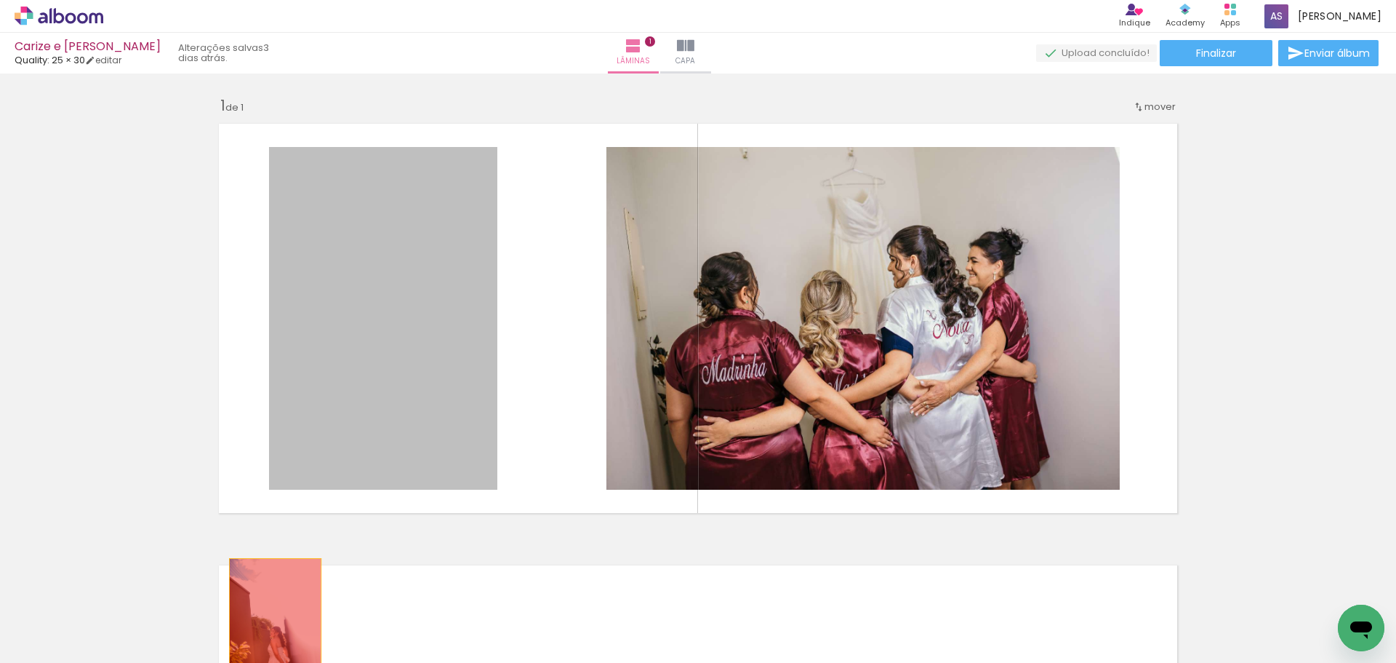
drag, startPoint x: 441, startPoint y: 339, endPoint x: 321, endPoint y: 580, distance: 268.7
click at [273, 614] on quentale-workspace at bounding box center [698, 331] width 1396 height 663
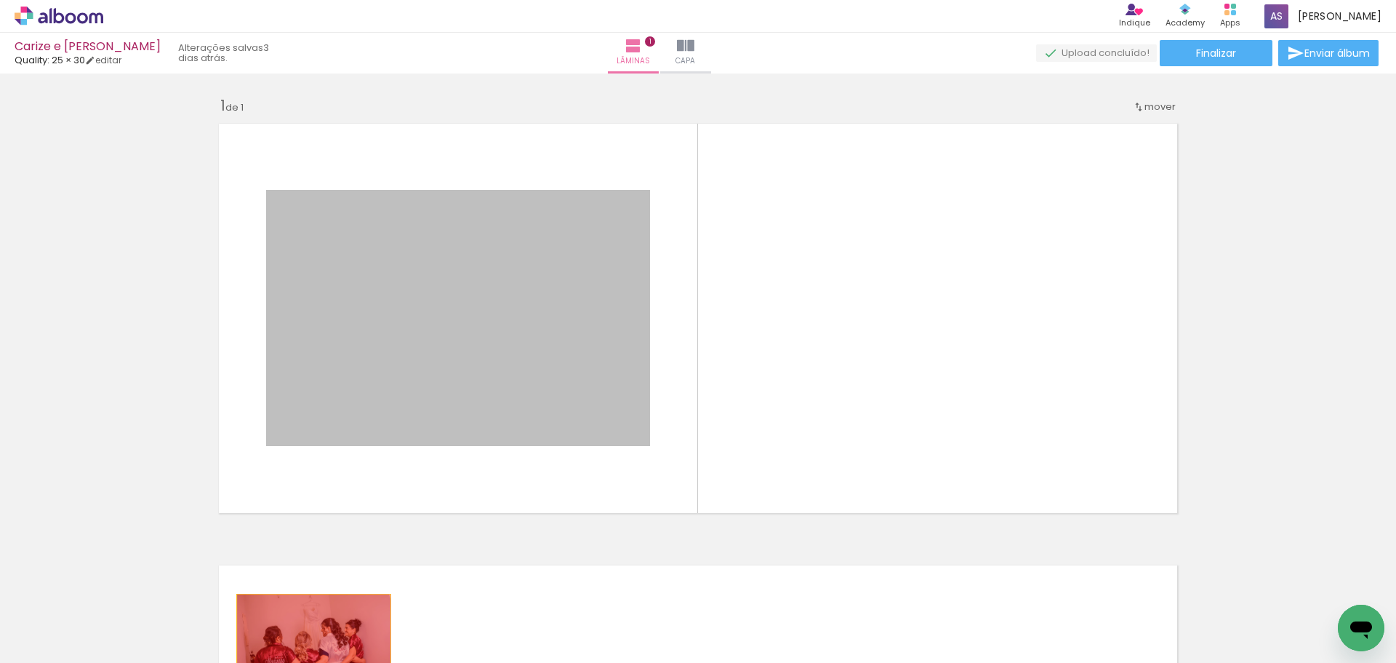
drag, startPoint x: 532, startPoint y: 341, endPoint x: 308, endPoint y: 633, distance: 367.3
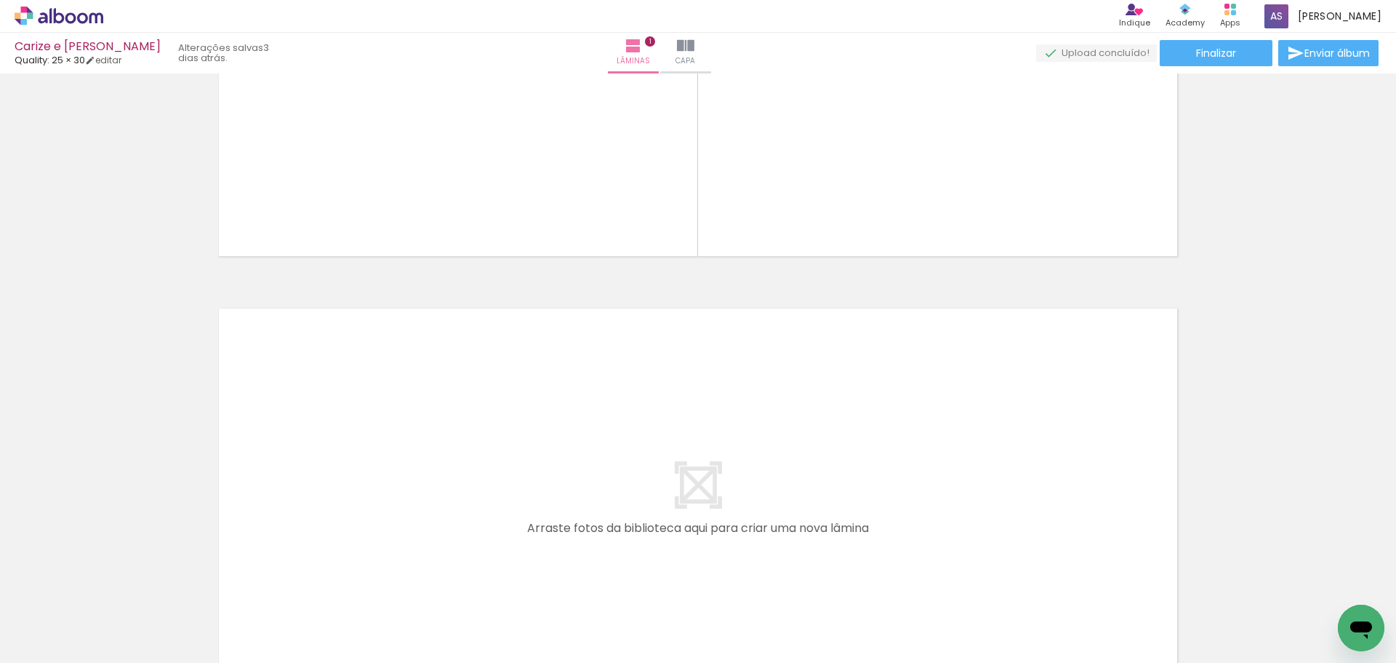
scroll to position [441, 0]
